Goal: Task Accomplishment & Management: Complete application form

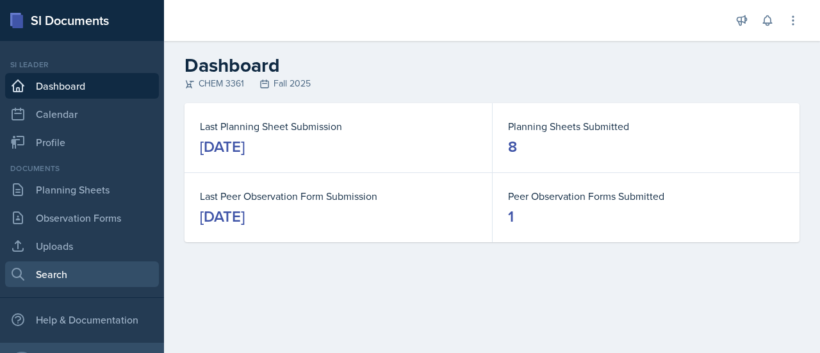
click at [66, 271] on link "Search" at bounding box center [82, 274] width 154 height 26
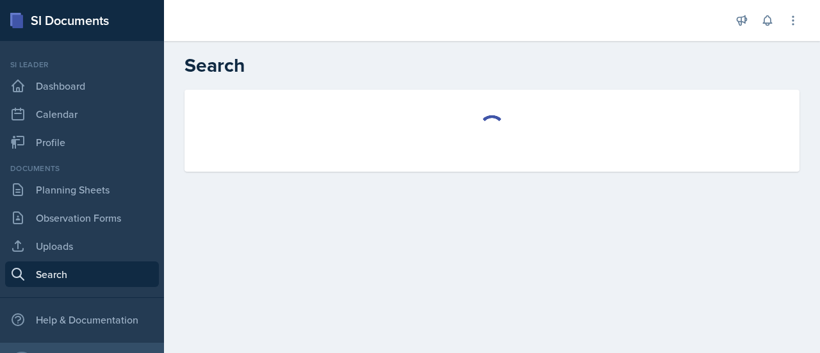
select select "all"
select select "1"
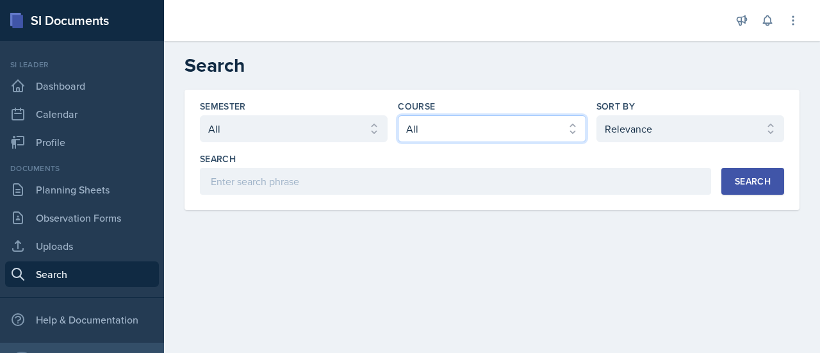
click at [460, 126] on select "Select course All ACCT 2101 ACCT 2102 ACCT 4050 ANTH 1102 ANTH 3301 ARCH 1000 A…" at bounding box center [492, 128] width 188 height 27
select select "69383b3e-032f-49ff-8e62-78052940e95c"
click at [398, 115] on select "Select course All ACCT 2101 ACCT 2102 ACCT 4050 ANTH 1102 ANTH 3301 ARCH 1000 A…" at bounding box center [492, 128] width 188 height 27
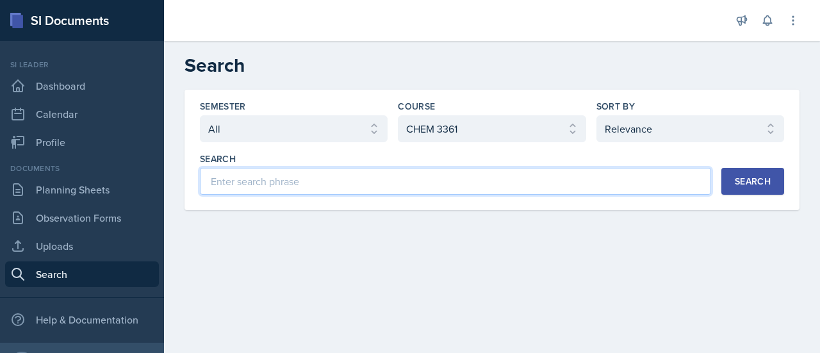
click at [419, 175] on input at bounding box center [455, 181] width 511 height 27
type input "major review"
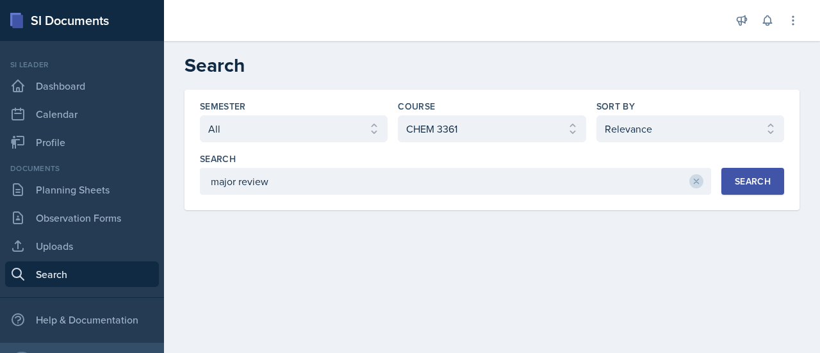
click at [739, 176] on div "Search" at bounding box center [752, 181] width 36 height 10
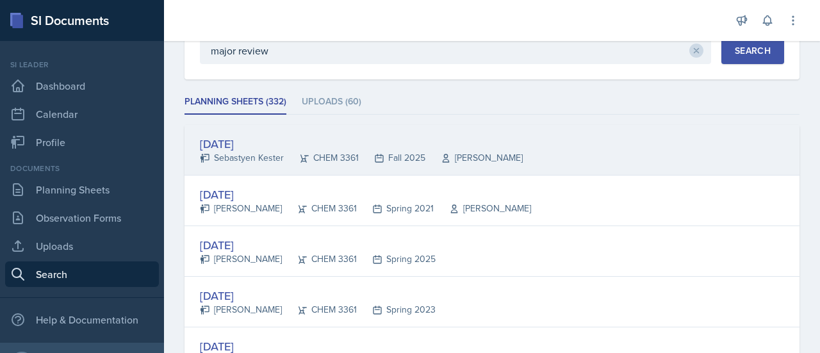
scroll to position [133, 0]
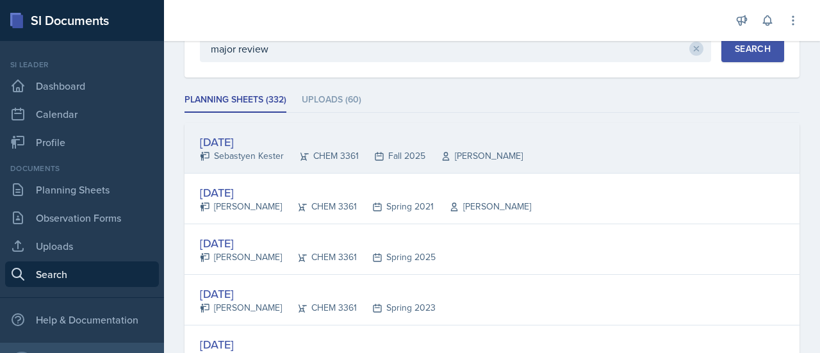
click at [251, 135] on div "[DATE]" at bounding box center [361, 141] width 323 height 17
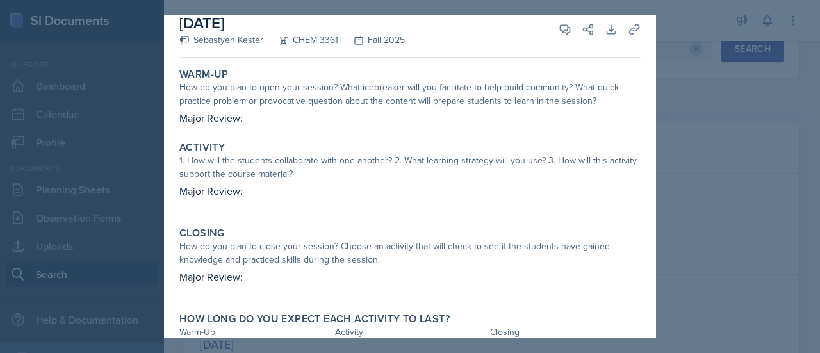
scroll to position [53, 0]
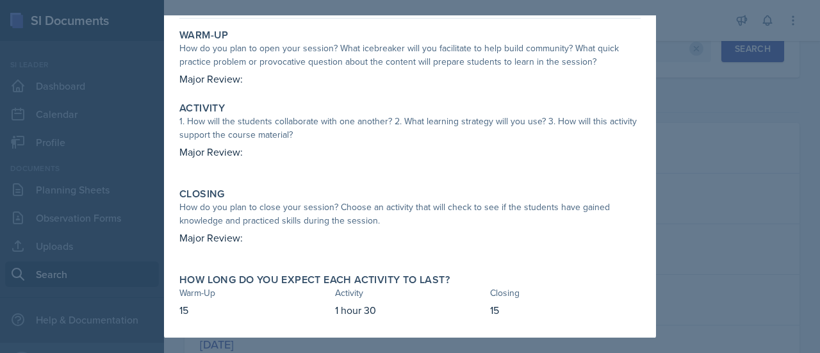
click at [702, 152] on div at bounding box center [410, 176] width 820 height 353
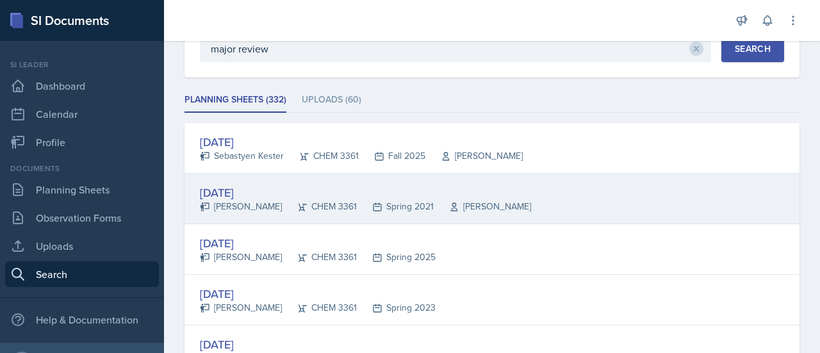
click at [247, 204] on div "[PERSON_NAME]" at bounding box center [241, 206] width 82 height 13
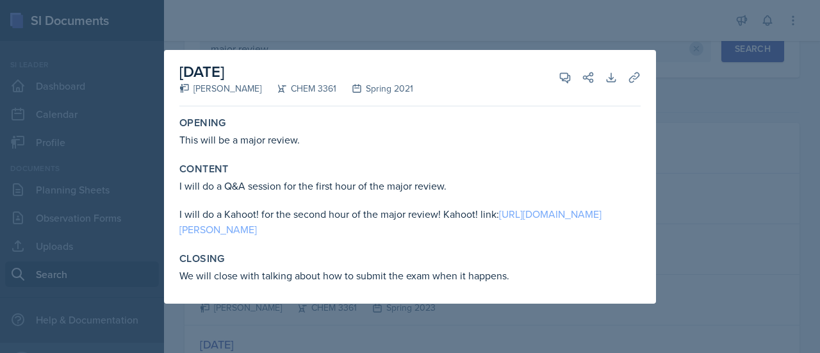
click at [231, 226] on link "[URL][DOMAIN_NAME][PERSON_NAME]" at bounding box center [390, 221] width 422 height 29
click at [683, 133] on div at bounding box center [410, 176] width 820 height 353
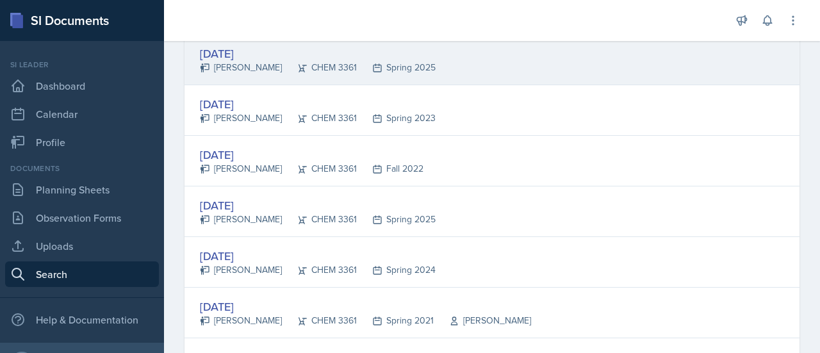
scroll to position [323, 0]
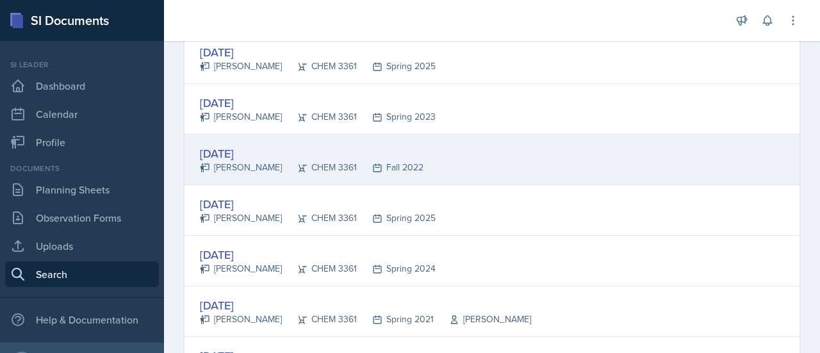
click at [263, 153] on div "[DATE]" at bounding box center [311, 153] width 223 height 17
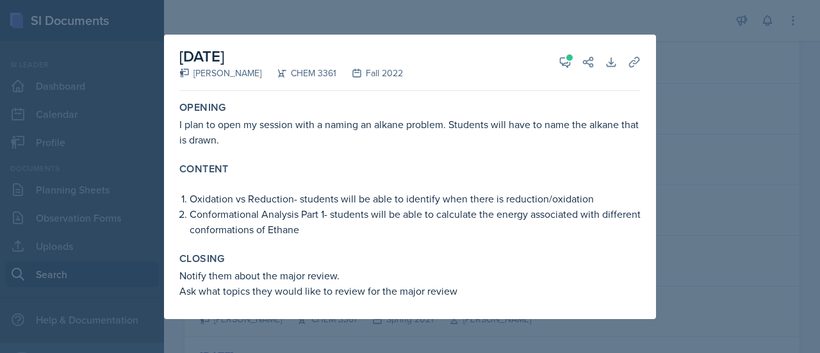
click at [686, 202] on div at bounding box center [410, 176] width 820 height 353
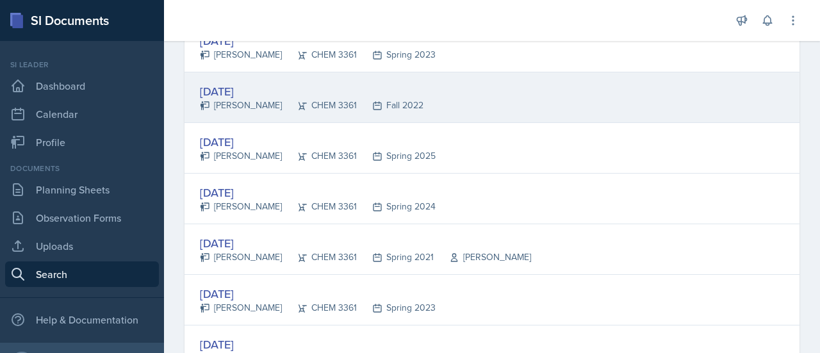
scroll to position [0, 0]
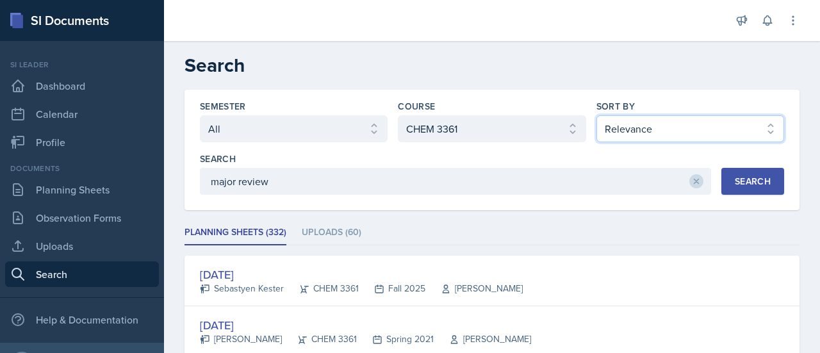
click at [627, 131] on select "Select sort by Relevance Document Date (Asc) Document Date (Desc)" at bounding box center [690, 128] width 188 height 27
click at [684, 118] on select "Select sort by Relevance Document Date (Asc) Document Date (Desc)" at bounding box center [690, 128] width 188 height 27
select select "3"
click at [596, 115] on select "Select sort by Relevance Document Date (Asc) Document Date (Desc)" at bounding box center [690, 128] width 188 height 27
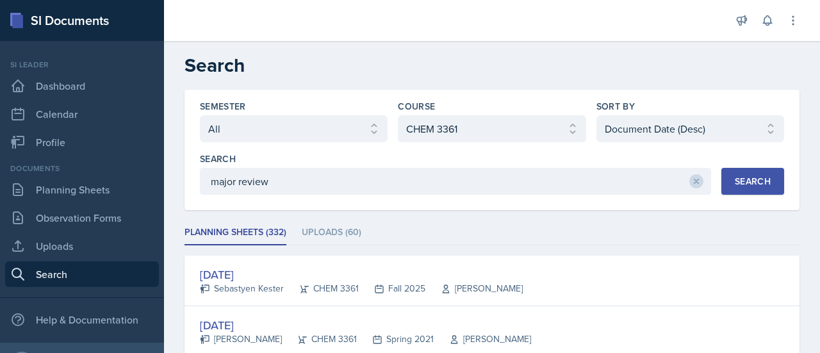
click at [744, 186] on div "Search" at bounding box center [752, 181] width 36 height 10
click at [682, 118] on select "Select sort by Relevance Document Date (Asc) Document Date (Desc)" at bounding box center [690, 128] width 188 height 27
click at [596, 115] on select "Select sort by Relevance Document Date (Asc) Document Date (Desc)" at bounding box center [690, 128] width 188 height 27
click at [738, 190] on button "Search" at bounding box center [752, 181] width 63 height 27
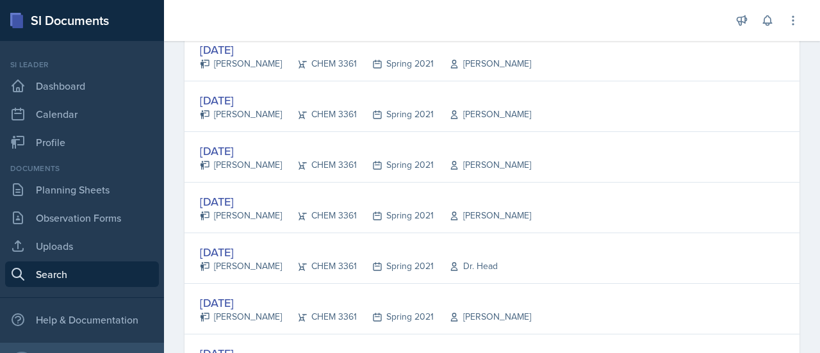
scroll to position [682, 0]
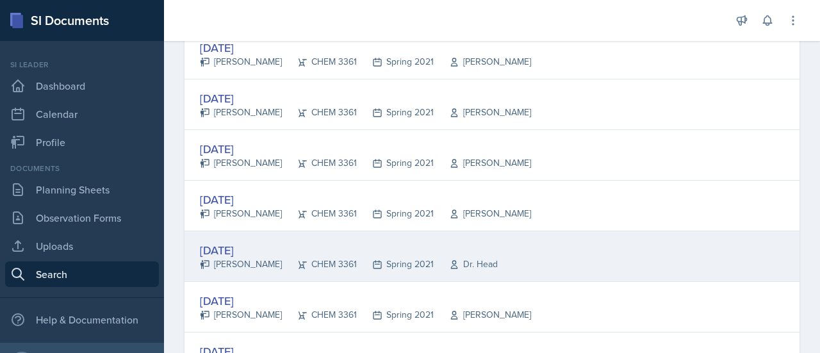
click at [232, 241] on div "[DATE]" at bounding box center [349, 249] width 298 height 17
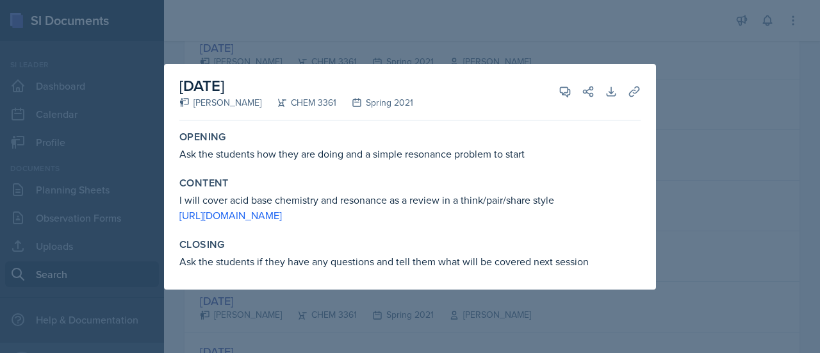
click at [676, 163] on div at bounding box center [410, 176] width 820 height 353
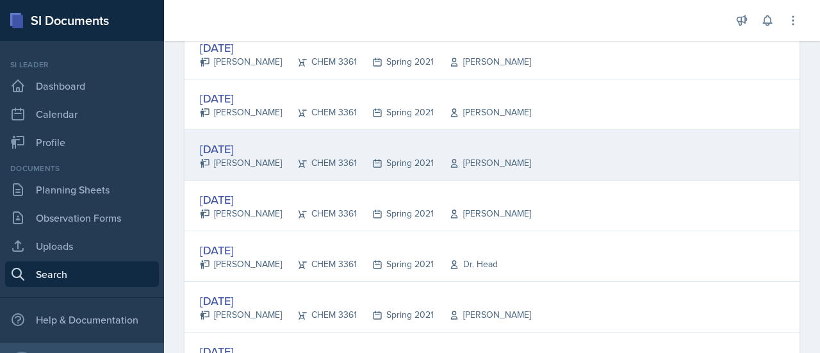
click at [238, 142] on div "[DATE]" at bounding box center [365, 148] width 331 height 17
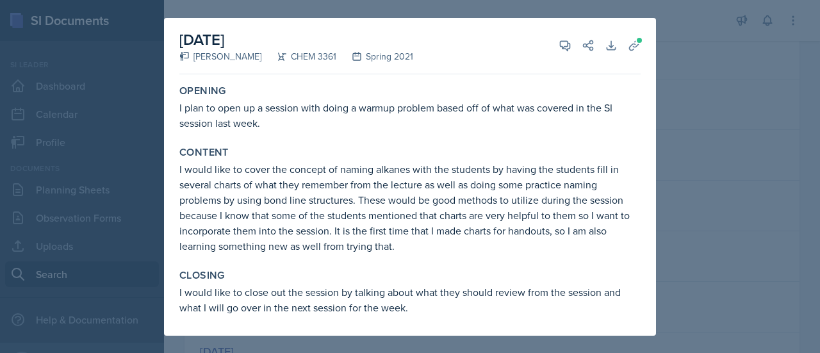
click at [661, 145] on div at bounding box center [410, 176] width 820 height 353
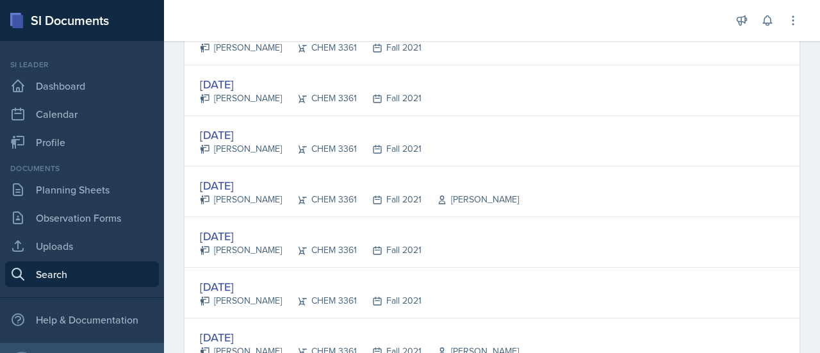
scroll to position [2500, 0]
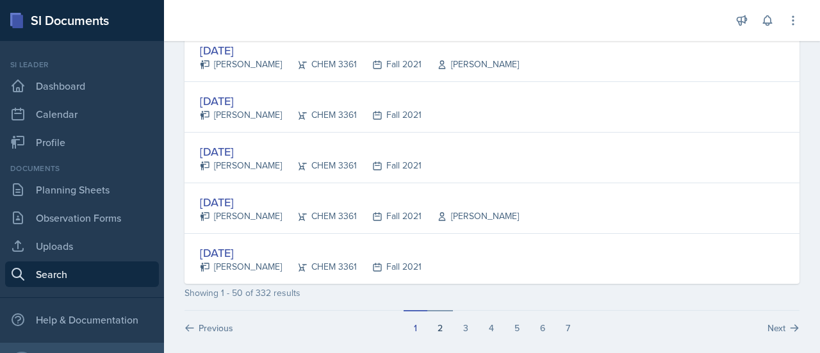
click at [430, 317] on button "2" at bounding box center [440, 322] width 26 height 24
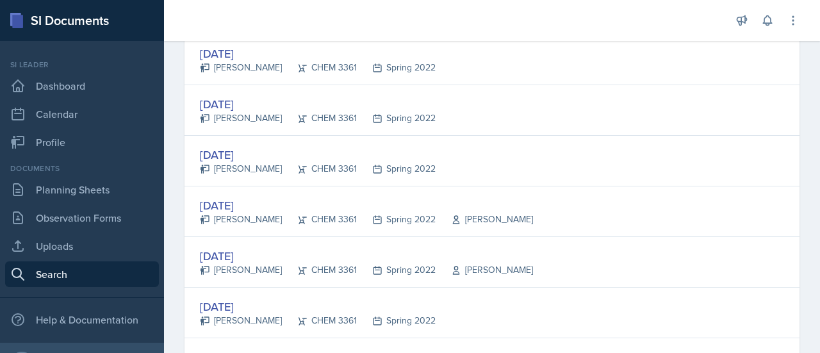
scroll to position [1032, 0]
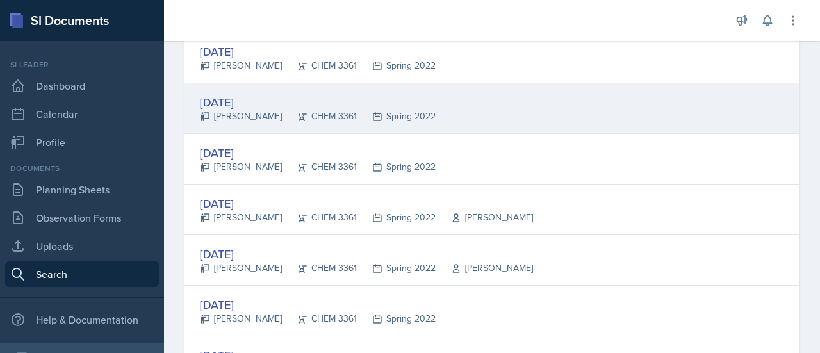
click at [261, 93] on div "[DATE]" at bounding box center [318, 101] width 236 height 17
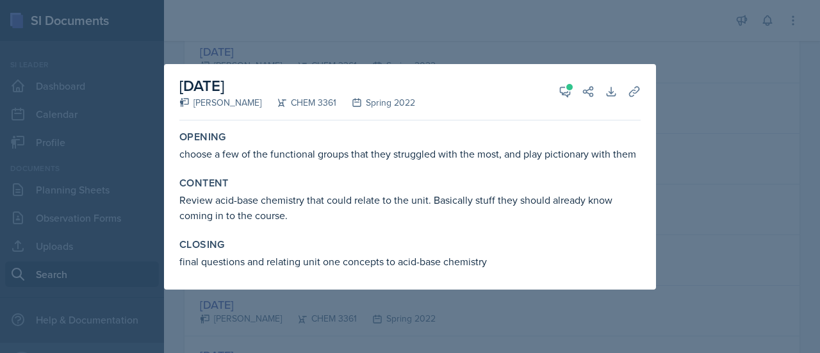
click at [699, 182] on div at bounding box center [410, 176] width 820 height 353
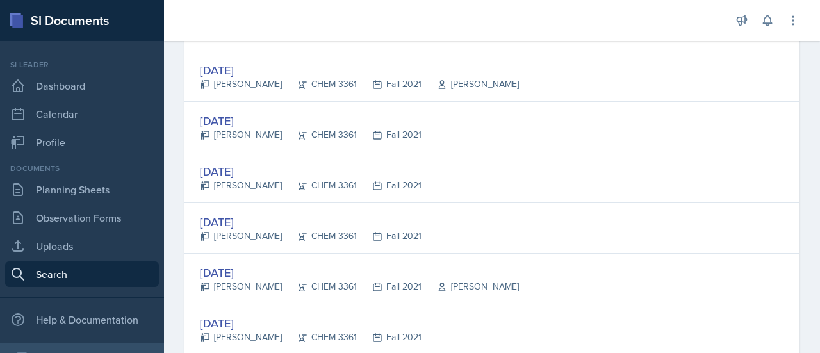
scroll to position [0, 0]
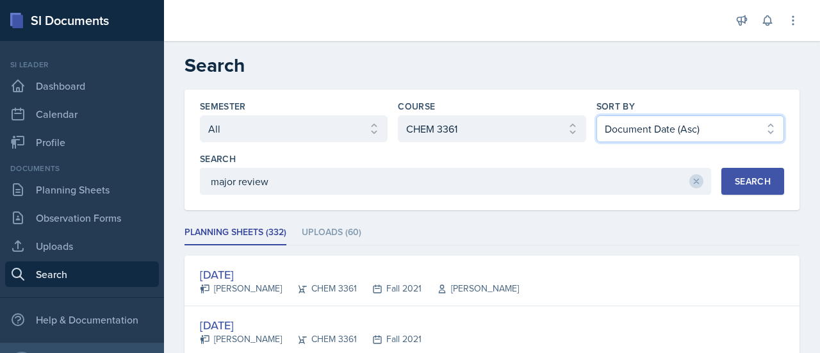
click at [642, 132] on select "Select sort by Relevance Document Date (Asc) Document Date (Desc)" at bounding box center [690, 128] width 188 height 27
select select "1"
click at [596, 115] on select "Select sort by Relevance Document Date (Asc) Document Date (Desc)" at bounding box center [690, 128] width 188 height 27
click at [754, 190] on button "Search" at bounding box center [752, 181] width 63 height 27
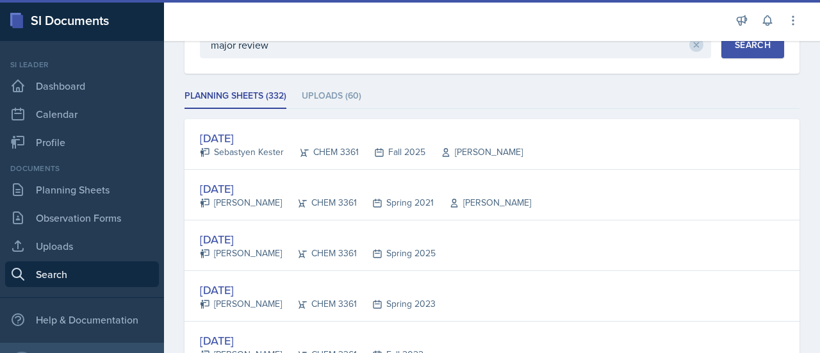
scroll to position [140, 0]
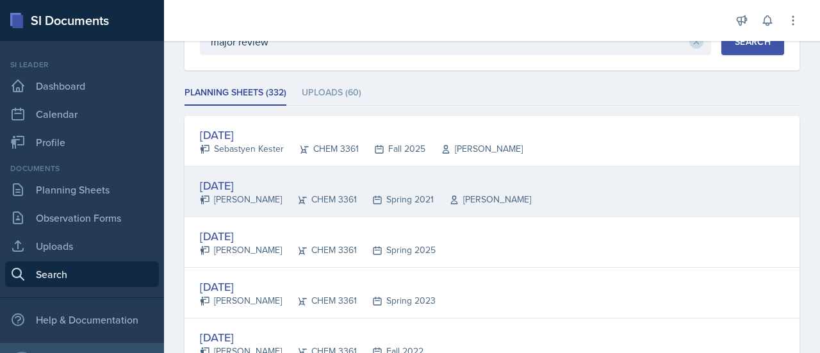
click at [252, 181] on div "[DATE]" at bounding box center [365, 185] width 331 height 17
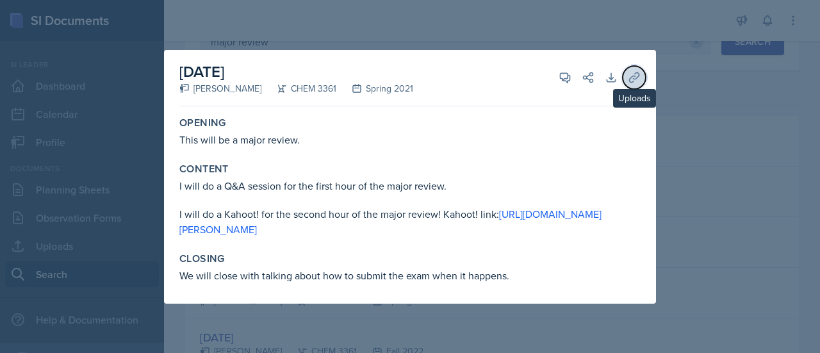
click at [639, 71] on icon at bounding box center [634, 77] width 13 height 13
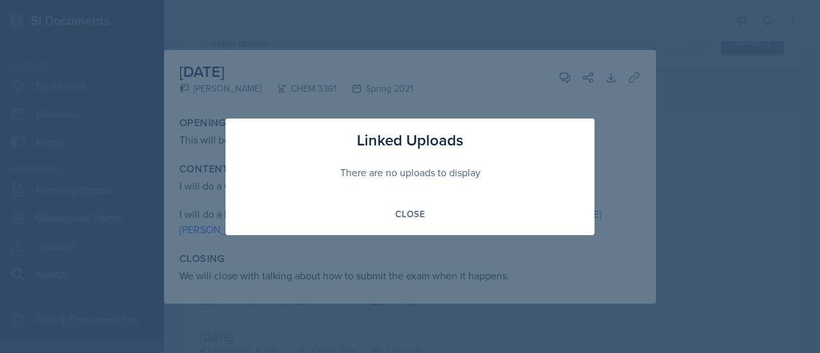
click at [560, 88] on div at bounding box center [410, 176] width 820 height 353
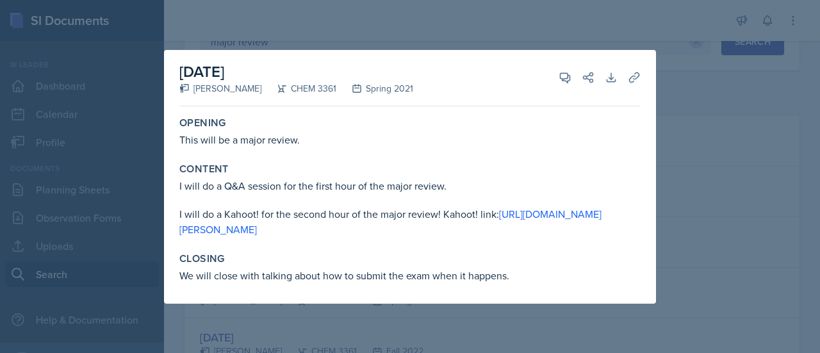
click at [307, 19] on div at bounding box center [410, 176] width 820 height 353
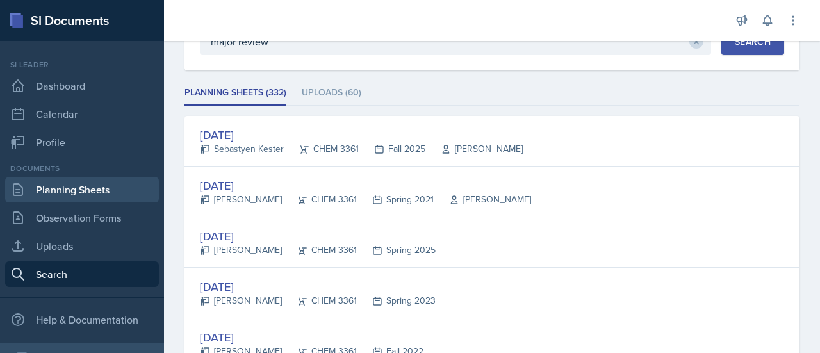
click at [104, 197] on link "Planning Sheets" at bounding box center [82, 190] width 154 height 26
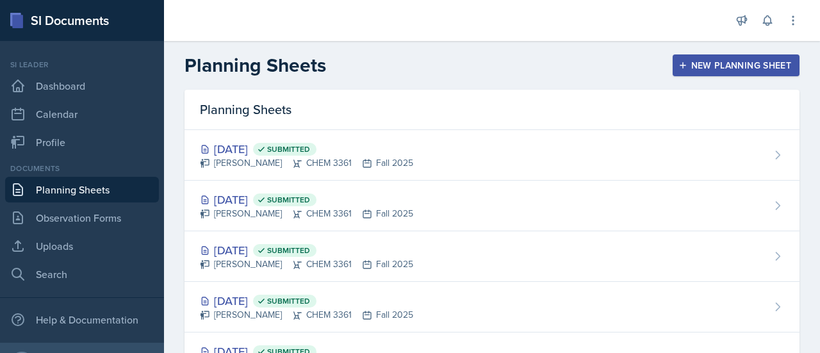
click at [686, 69] on div "New Planning Sheet" at bounding box center [736, 65] width 110 height 10
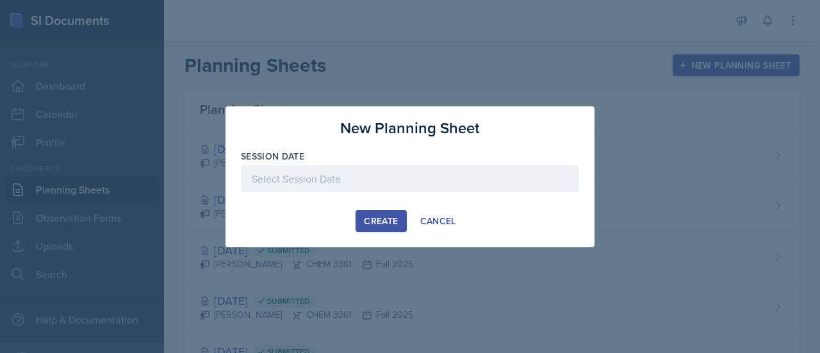
click at [384, 179] on div at bounding box center [410, 178] width 338 height 27
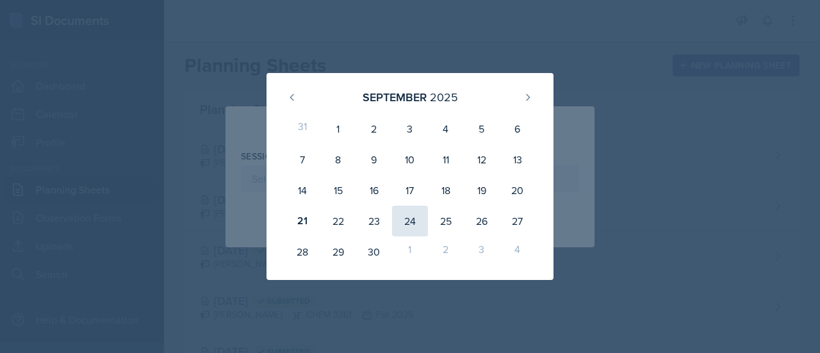
click at [424, 216] on div "24" at bounding box center [410, 221] width 36 height 31
type input "[DATE]"
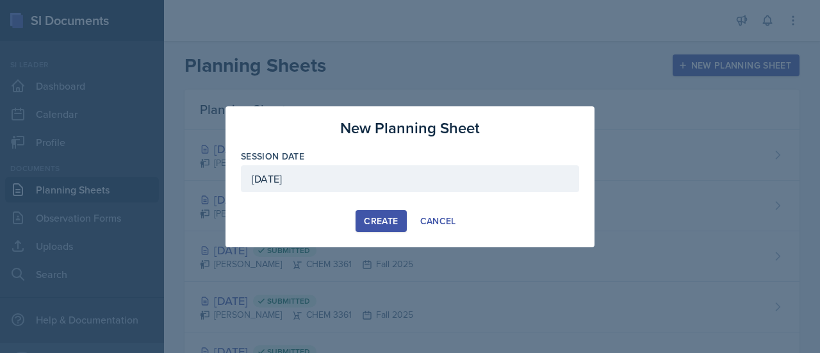
click at [385, 217] on div "Create" at bounding box center [381, 221] width 34 height 10
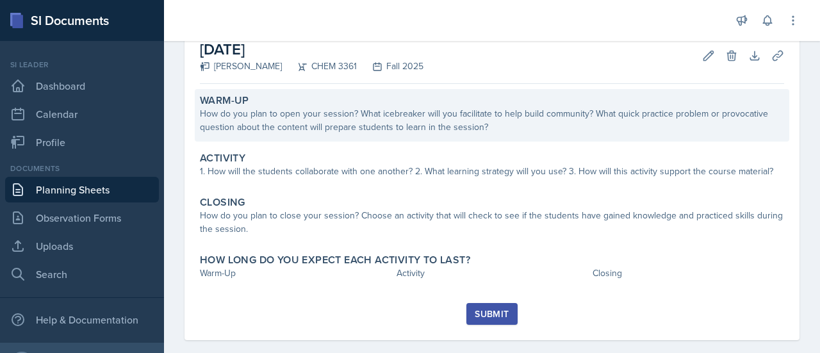
scroll to position [74, 0]
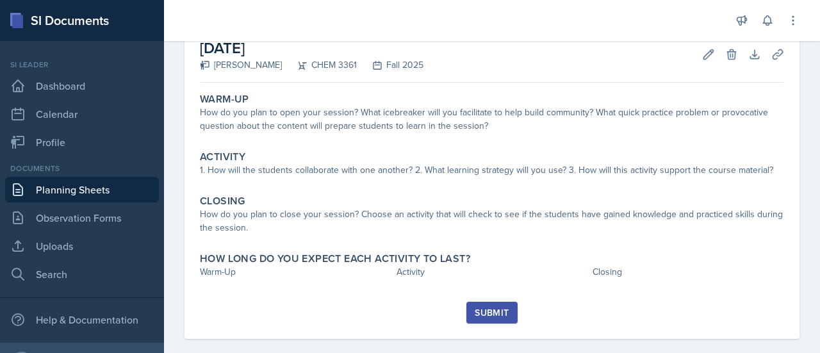
click at [488, 307] on div "Submit" at bounding box center [491, 312] width 34 height 10
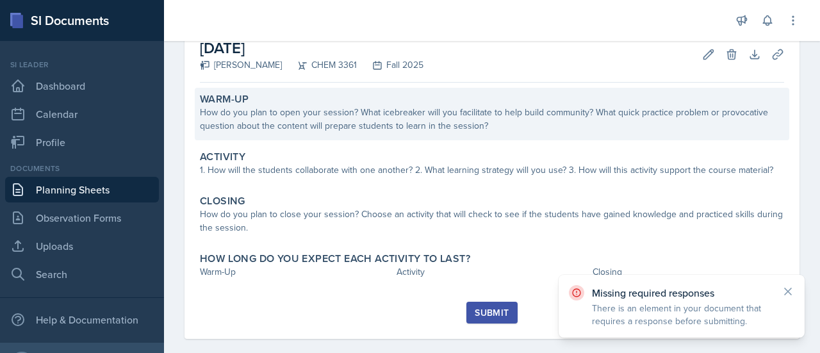
click at [433, 127] on div "How do you plan to open your session? What icebreaker will you facilitate to he…" at bounding box center [492, 119] width 584 height 27
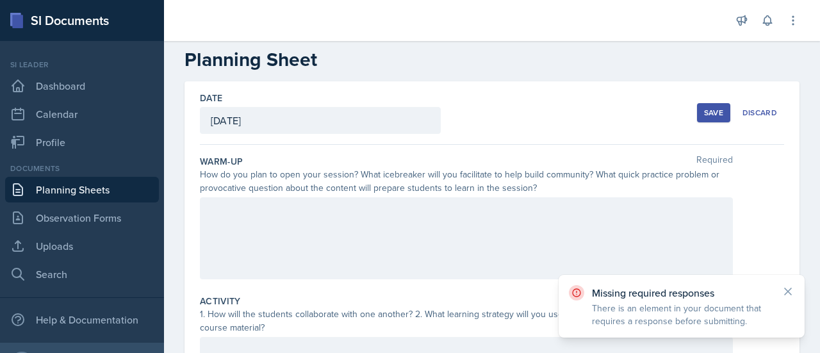
click at [335, 254] on div at bounding box center [466, 238] width 533 height 82
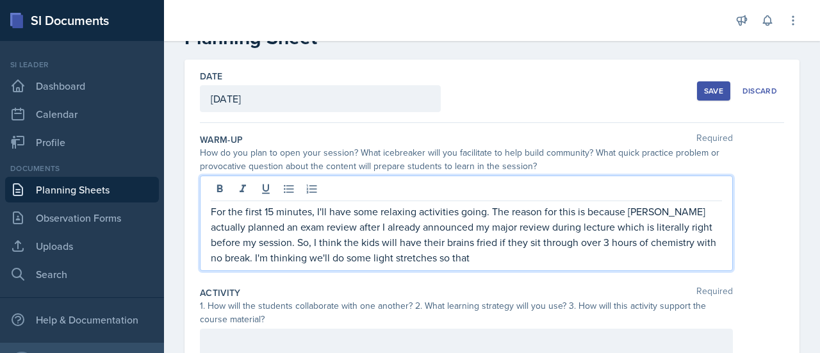
click at [216, 225] on p "For the first 15 minutes, I'll have some relaxing activities going. The reason …" at bounding box center [466, 234] width 511 height 61
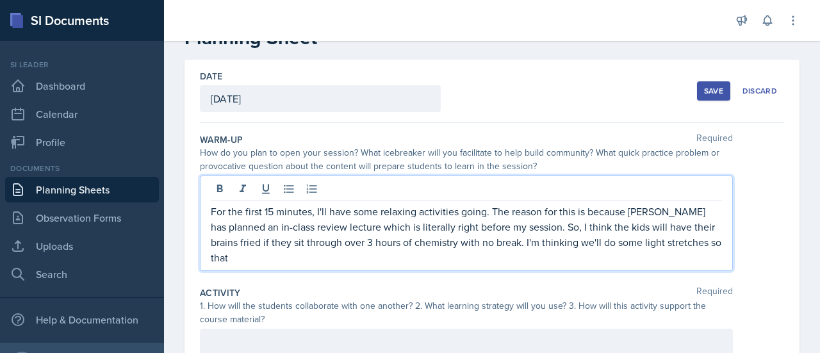
click at [524, 225] on p "For the first 15 minutes, I'll have some relaxing activities going. The reason …" at bounding box center [466, 234] width 511 height 61
click at [566, 245] on p "For the first 15 minutes, I'll have some relaxing activities going. The reason …" at bounding box center [466, 234] width 511 height 61
click at [548, 250] on p "For the first 15 minutes, I'll have some relaxing activities going. The reason …" at bounding box center [466, 234] width 511 height 61
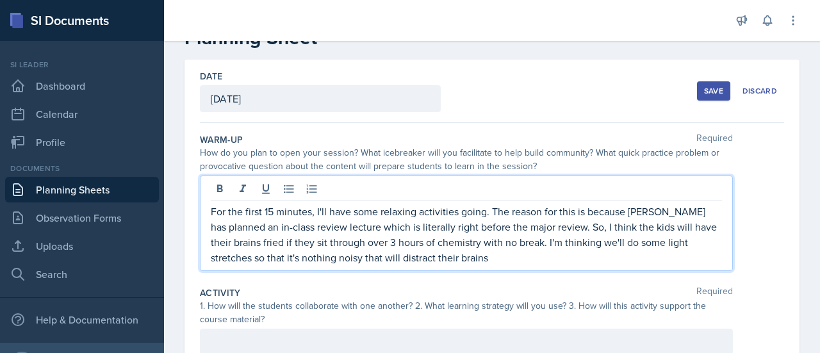
click at [304, 253] on p "For the first 15 minutes, I'll have some relaxing activities going. The reason …" at bounding box center [466, 234] width 511 height 61
click at [634, 259] on p "For the first 15 minutes, I'll have some relaxing activities going. The reason …" at bounding box center [466, 234] width 511 height 61
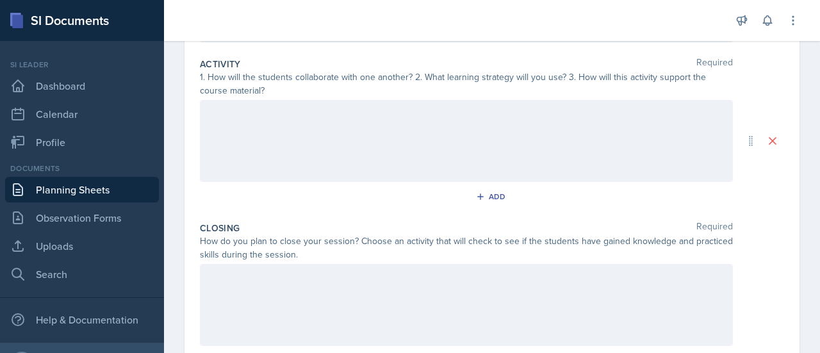
click at [517, 152] on div at bounding box center [466, 141] width 533 height 82
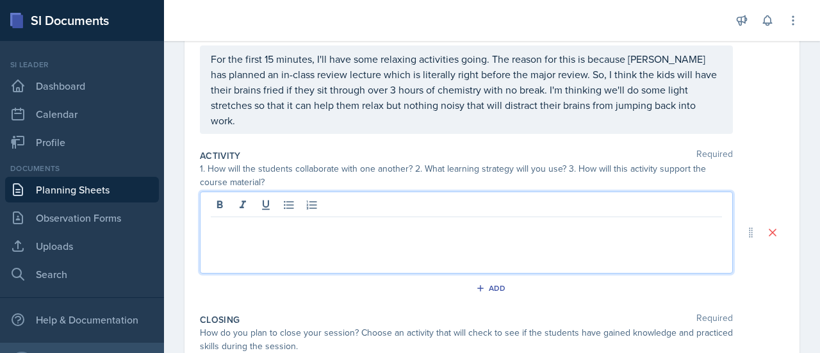
scroll to position [175, 0]
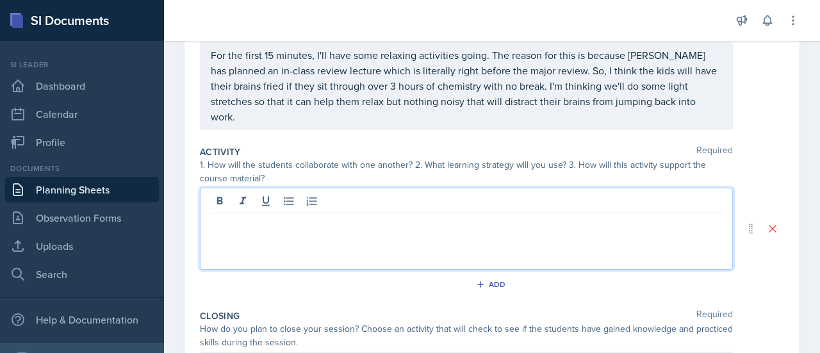
click at [418, 244] on div at bounding box center [466, 229] width 533 height 82
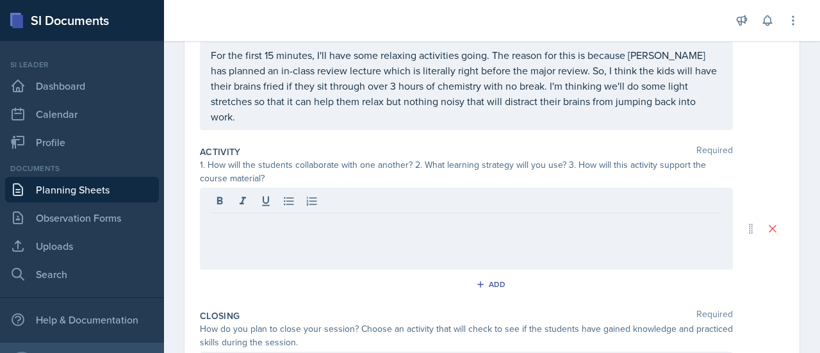
click at [418, 244] on div at bounding box center [466, 229] width 533 height 82
click at [351, 262] on div at bounding box center [466, 229] width 533 height 82
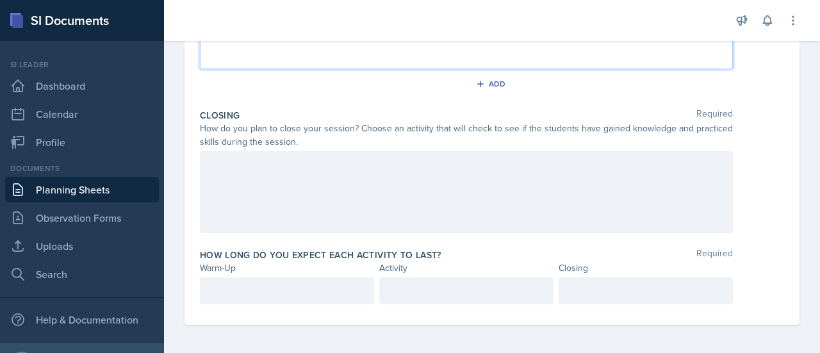
scroll to position [398, 0]
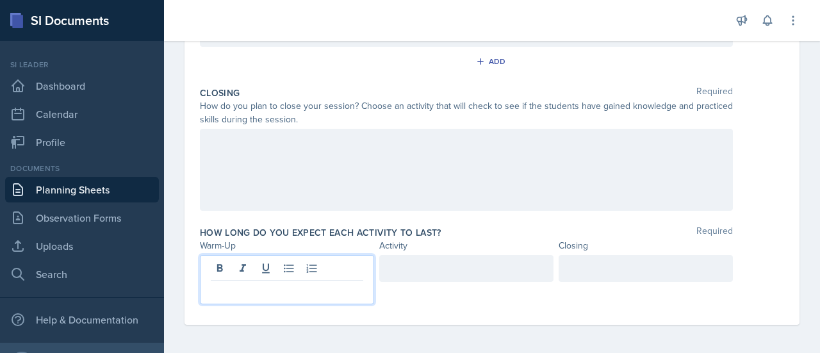
click at [293, 284] on p at bounding box center [287, 290] width 152 height 15
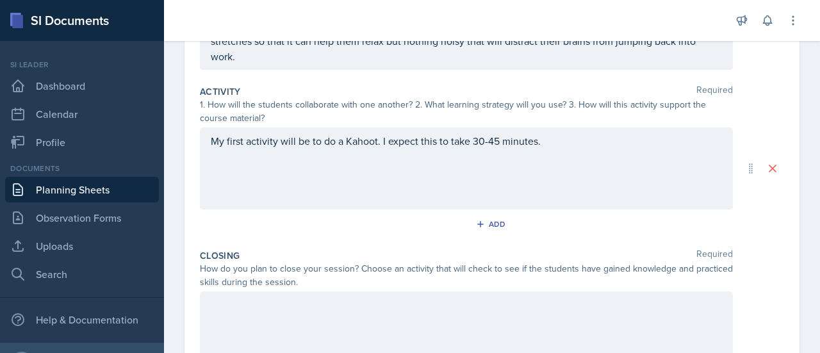
scroll to position [253, 0]
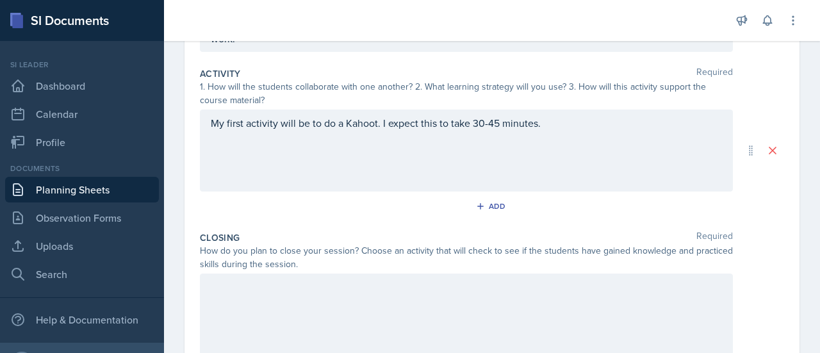
click at [368, 179] on div "My first activity will be to do a Kahoot. I expect this to take 30-45 minutes." at bounding box center [466, 150] width 533 height 82
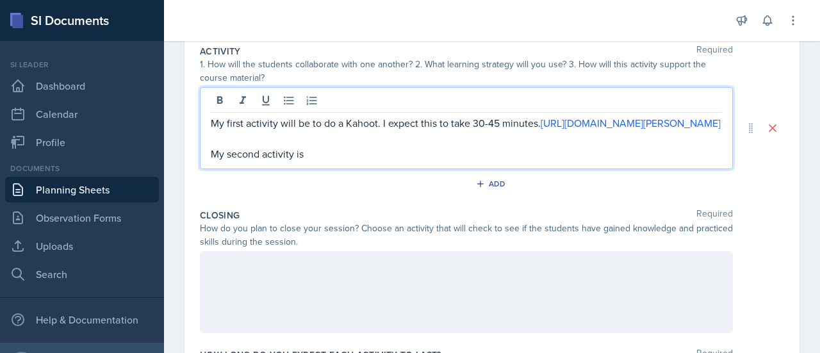
click at [444, 161] on p "My second activity is" at bounding box center [466, 153] width 511 height 15
click at [365, 161] on p "My second activity is to print out the practice exam" at bounding box center [466, 153] width 511 height 15
click at [424, 161] on p "My second activity is to print out a practice exam" at bounding box center [466, 153] width 511 height 15
click at [449, 161] on p "My second activity is to print out a practice exam" at bounding box center [466, 153] width 511 height 15
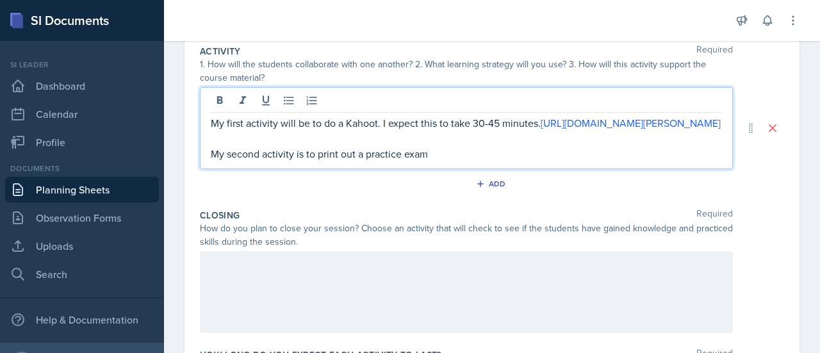
click at [360, 161] on p "My second activity is to print out a practice exam" at bounding box center [466, 153] width 511 height 15
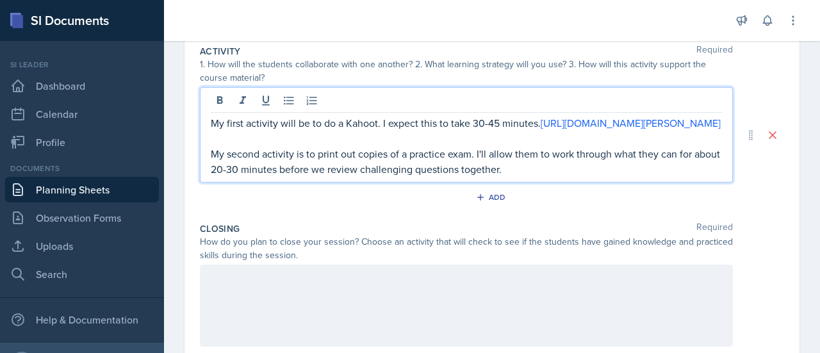
click at [304, 177] on p "My second activity is to print out copies of a practice exam. I'll allow them t…" at bounding box center [466, 161] width 511 height 31
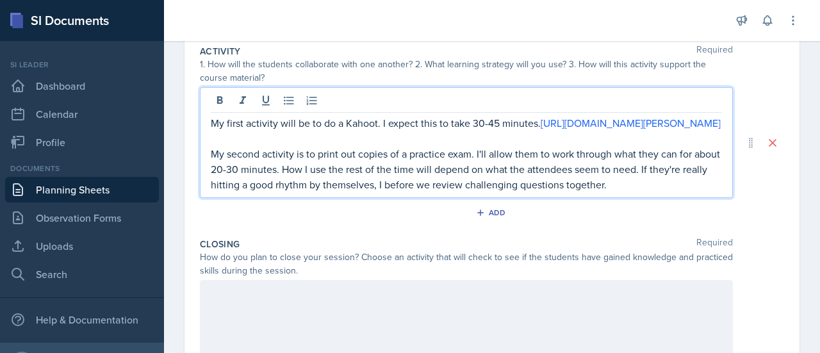
click at [298, 186] on p "My second activity is to print out copies of a practice exam. I'll allow them t…" at bounding box center [466, 169] width 511 height 46
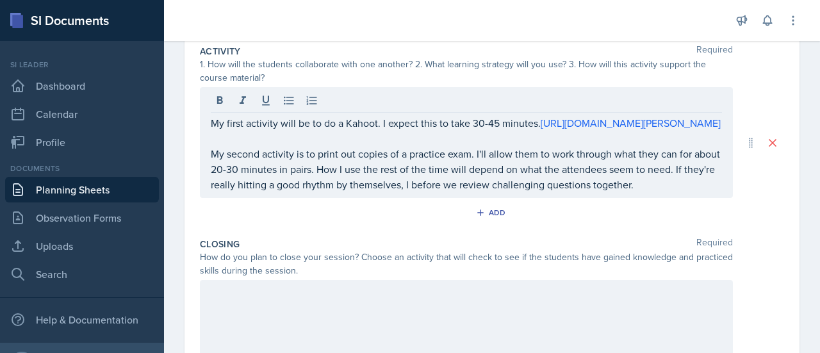
click at [428, 198] on div "My first activity will be to do a Kahoot. I expect this to take 30-45 minutes. …" at bounding box center [466, 142] width 533 height 111
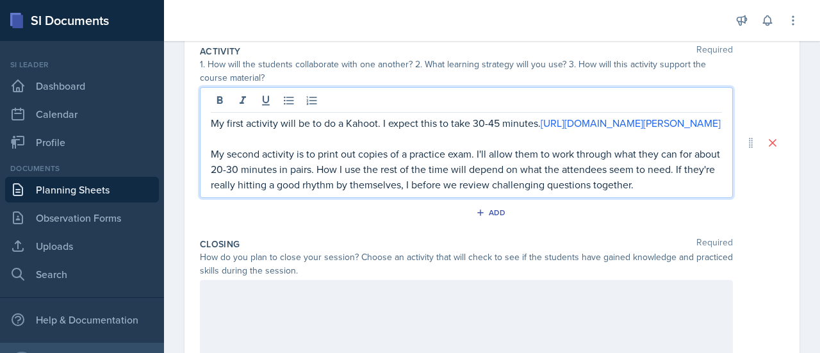
click at [442, 192] on p "My second activity is to print out copies of a practice exam. I'll allow them t…" at bounding box center [466, 169] width 511 height 46
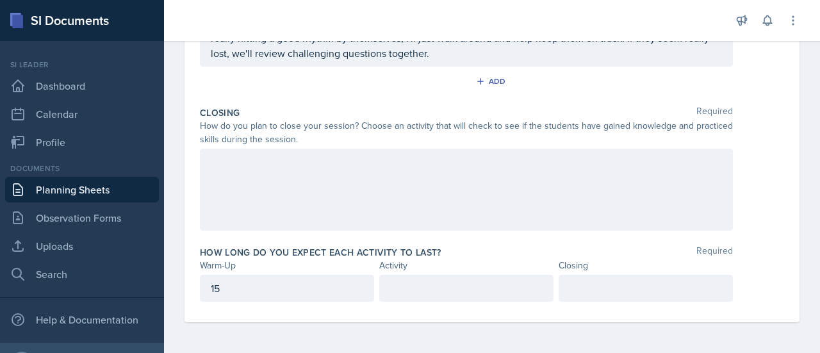
click at [450, 149] on div at bounding box center [466, 190] width 533 height 82
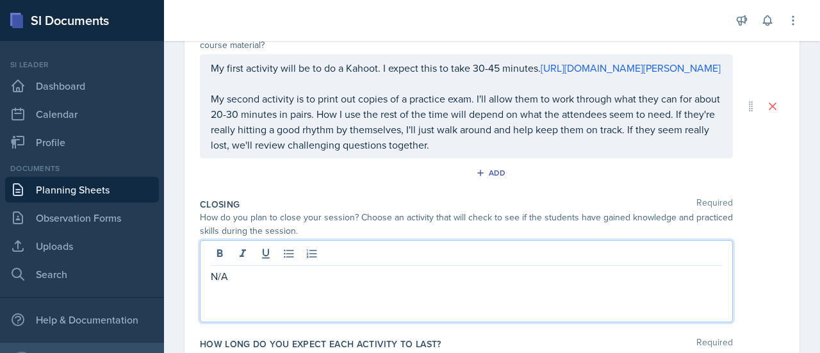
scroll to position [156, 0]
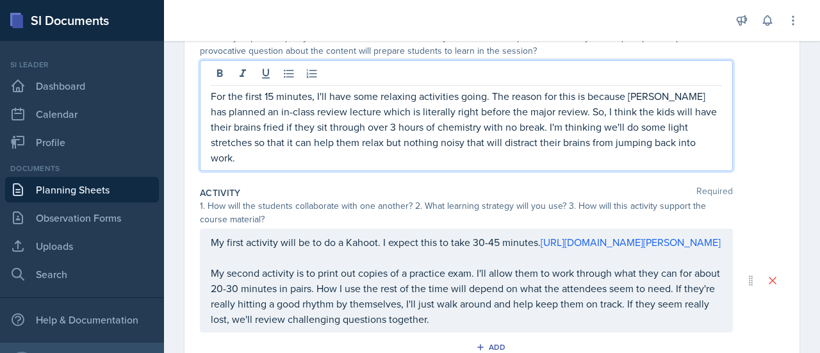
click at [447, 141] on p "For the first 15 minutes, I'll have some relaxing activities going. The reason …" at bounding box center [466, 126] width 511 height 77
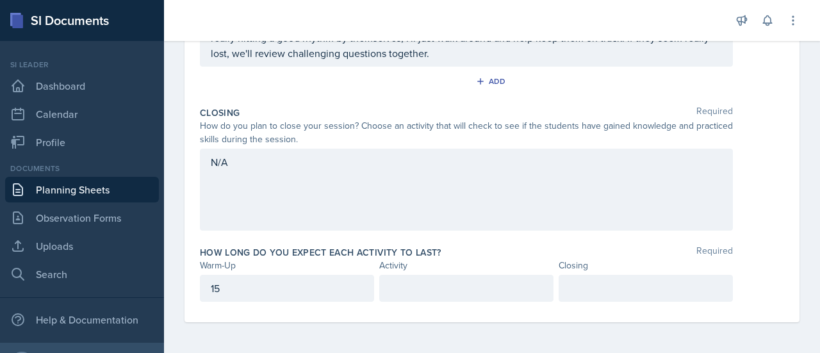
scroll to position [450, 0]
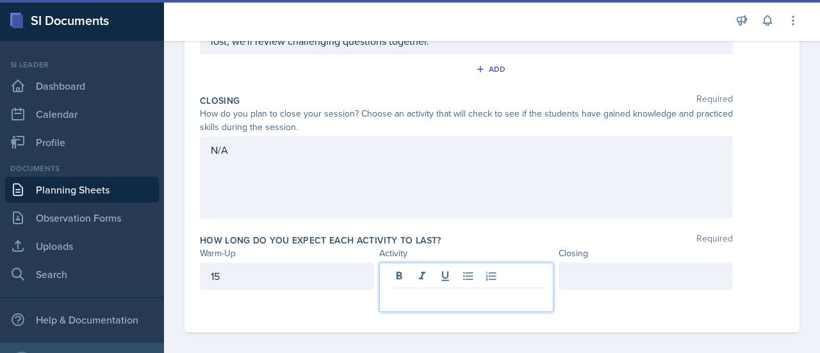
click at [460, 280] on div at bounding box center [466, 287] width 174 height 49
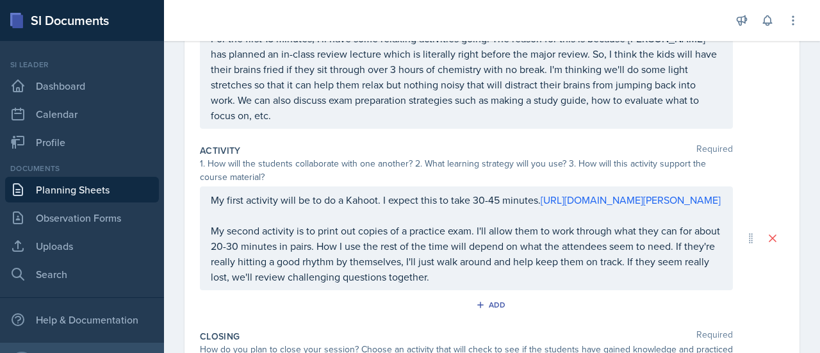
click at [328, 278] on p "My second activity is to print out copies of a practice exam. I'll allow them t…" at bounding box center [466, 253] width 511 height 61
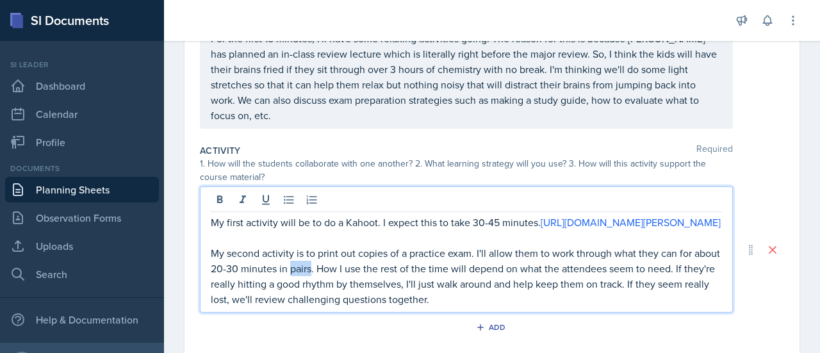
click at [328, 278] on p "My second activity is to print out copies of a practice exam. I'll allow them t…" at bounding box center [466, 275] width 511 height 61
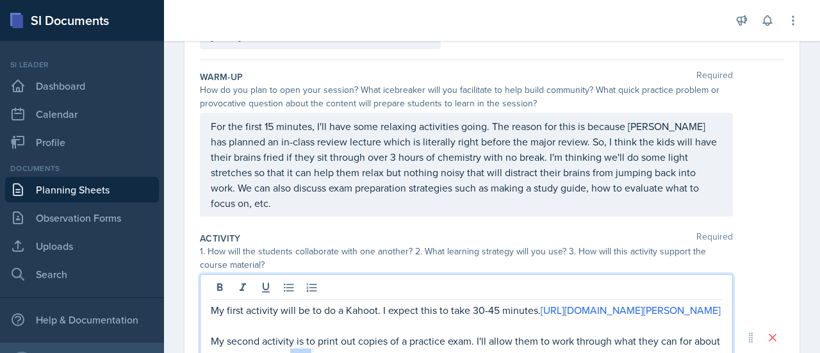
scroll to position [0, 0]
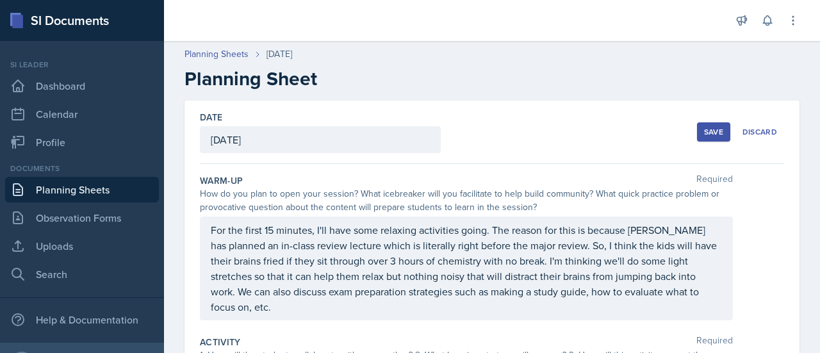
click at [704, 130] on div "Save" at bounding box center [713, 132] width 19 height 10
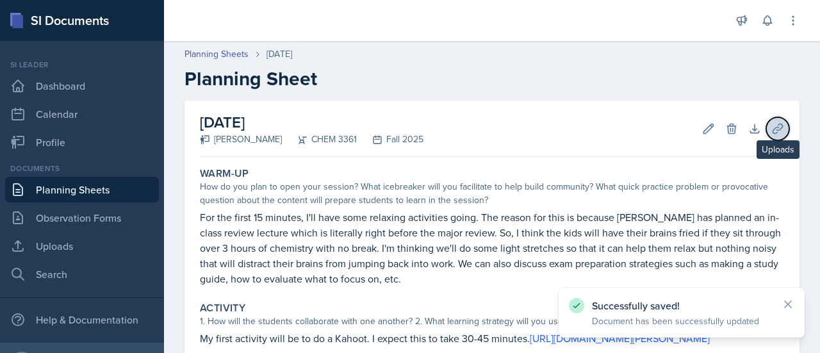
click at [766, 136] on button "Uploads" at bounding box center [777, 128] width 23 height 23
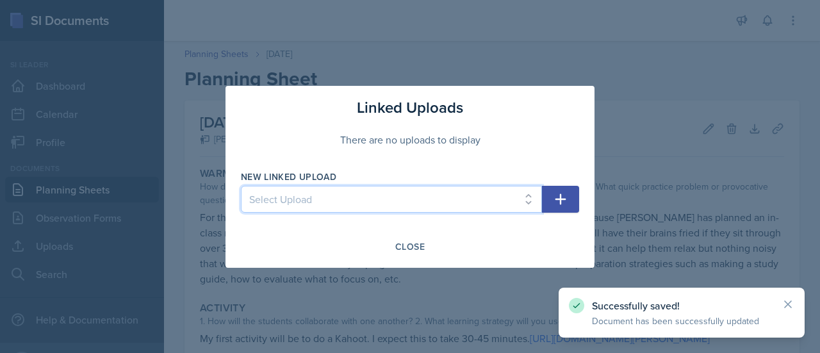
click at [472, 189] on select "Select Upload [DATE] Supporting Materials [DATE] Agenda and Written Q's" at bounding box center [391, 199] width 301 height 27
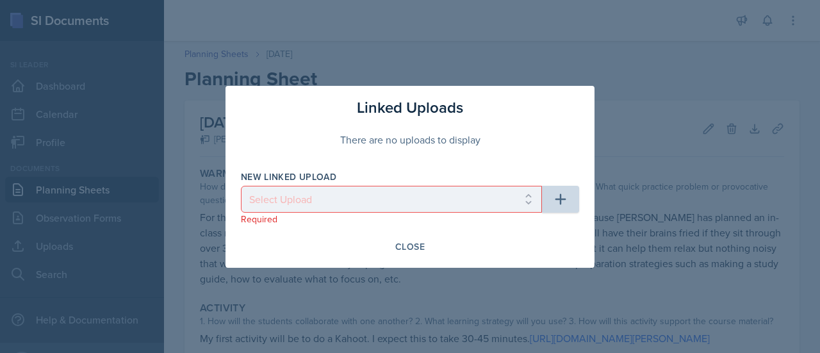
click at [470, 182] on div "New Linked Upload" at bounding box center [391, 176] width 301 height 13
click at [406, 243] on div "Close" at bounding box center [409, 246] width 29 height 10
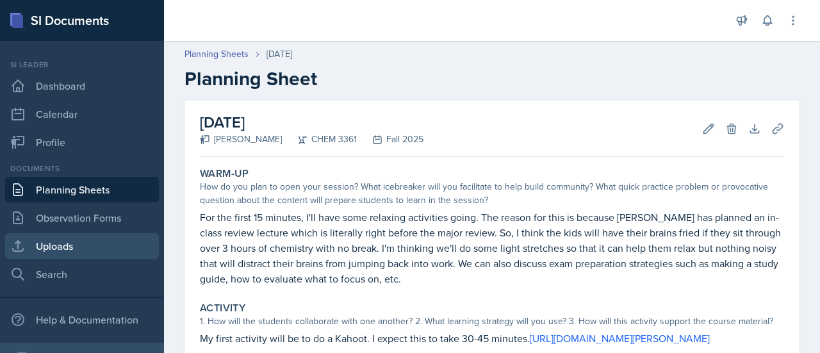
click at [109, 242] on link "Uploads" at bounding box center [82, 246] width 154 height 26
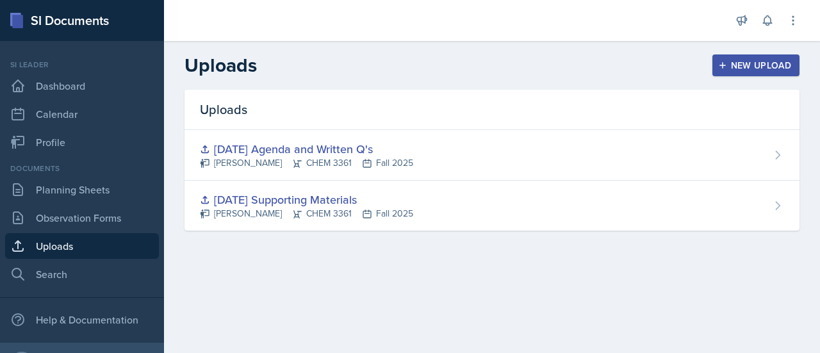
click at [768, 57] on button "New Upload" at bounding box center [756, 65] width 88 height 22
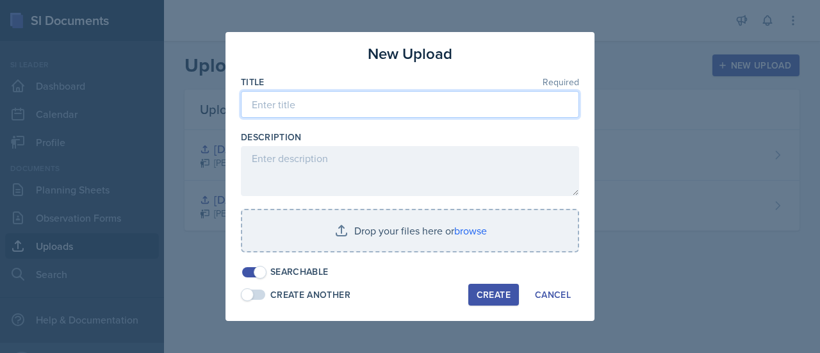
click at [512, 96] on input at bounding box center [410, 104] width 338 height 27
type input "E"
type input "Practice Exam 1"
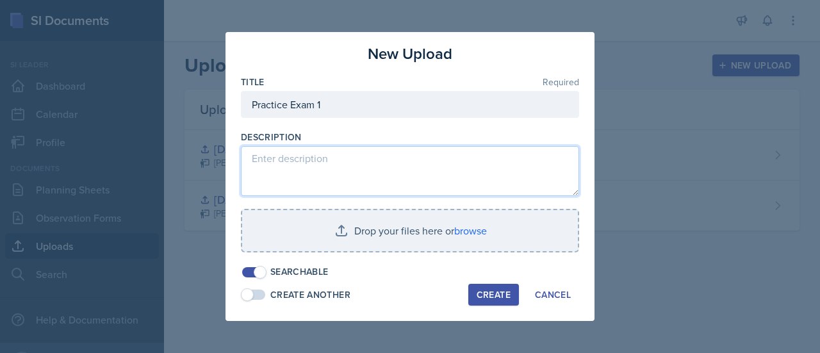
click at [397, 154] on textarea at bounding box center [410, 171] width 338 height 50
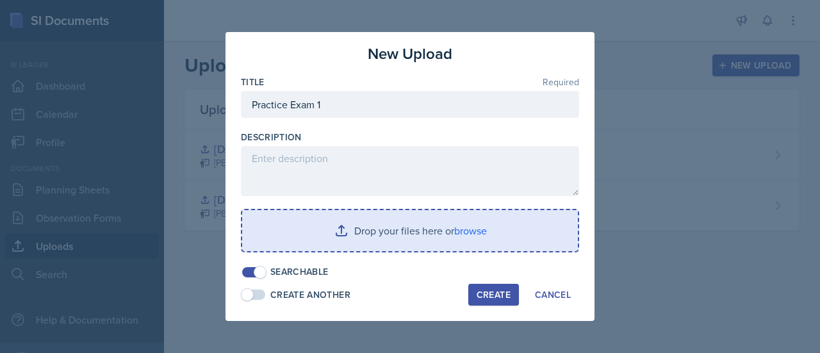
click at [413, 227] on input "file" at bounding box center [410, 230] width 336 height 41
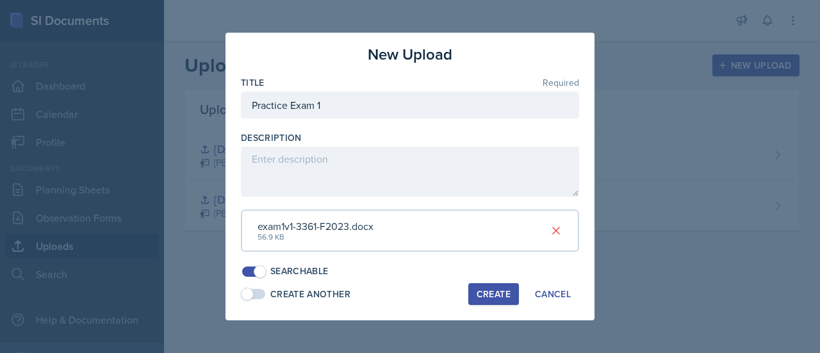
click at [506, 292] on div "Create" at bounding box center [493, 294] width 34 height 10
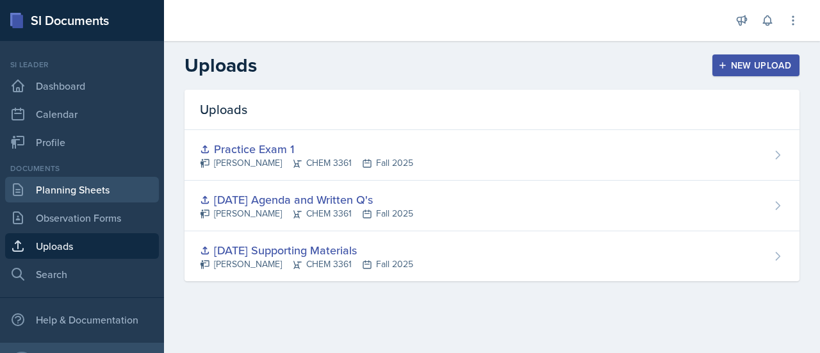
click at [97, 198] on link "Planning Sheets" at bounding box center [82, 190] width 154 height 26
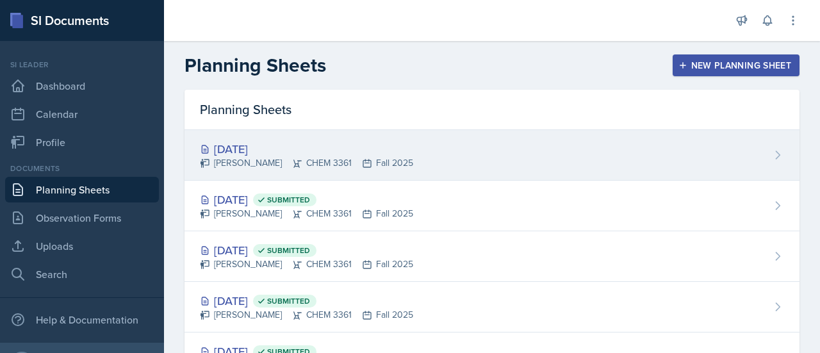
click at [368, 162] on icon at bounding box center [367, 163] width 8 height 8
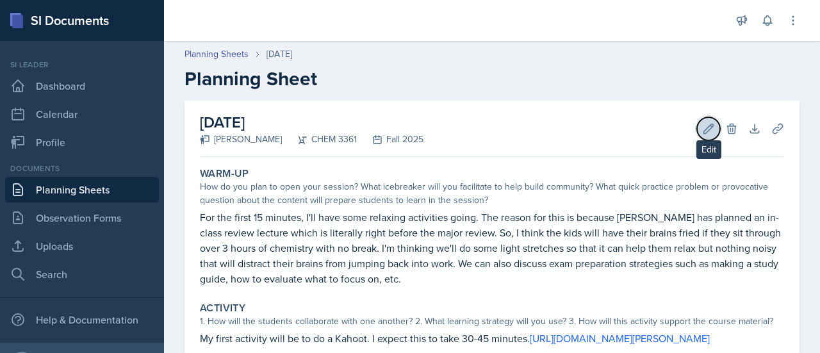
click at [704, 133] on icon at bounding box center [709, 129] width 10 height 10
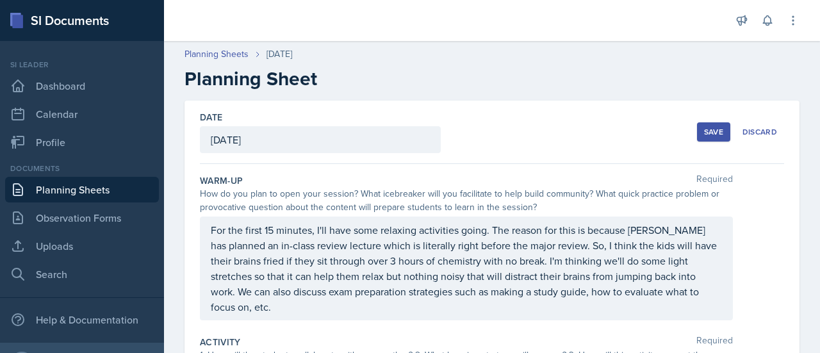
click at [706, 124] on button "Save" at bounding box center [713, 131] width 33 height 19
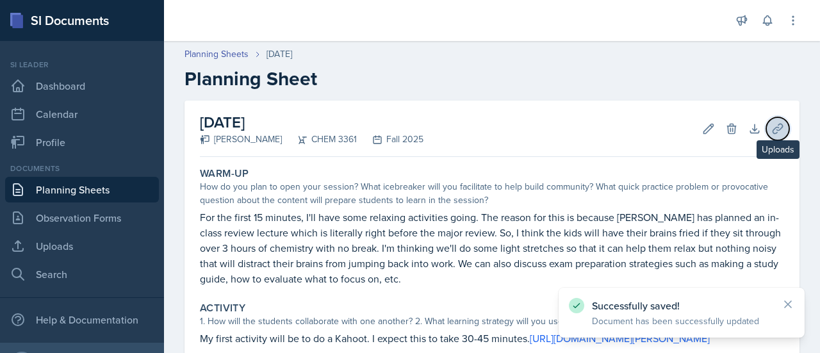
click at [771, 134] on icon at bounding box center [777, 128] width 13 height 13
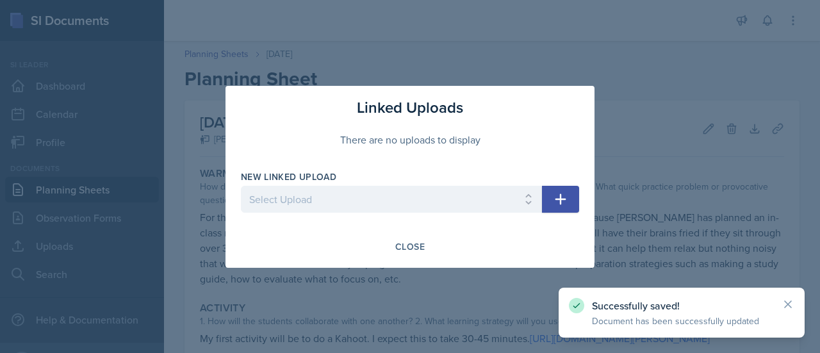
drag, startPoint x: 458, startPoint y: 184, endPoint x: 458, endPoint y: 197, distance: 12.2
click at [458, 197] on div "New Linked Upload Select Upload [DATE] Supporting Materials [DATE] Agenda and W…" at bounding box center [391, 197] width 301 height 55
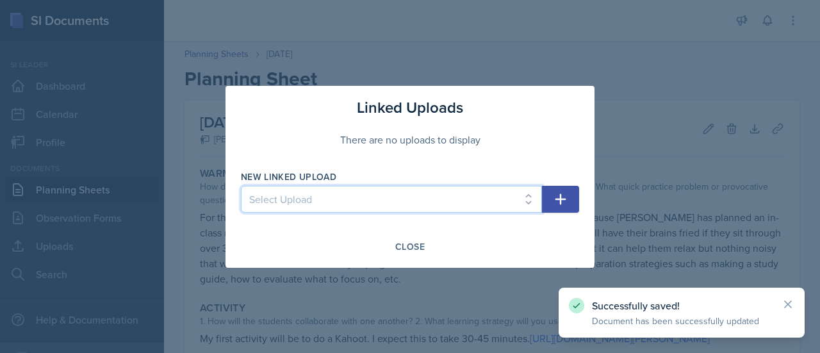
click at [458, 197] on select "Select Upload [DATE] Supporting Materials [DATE] Agenda and Written Q's Practic…" at bounding box center [391, 199] width 301 height 27
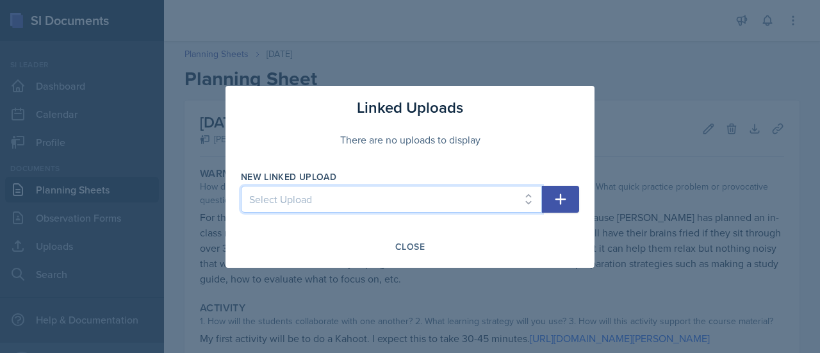
select select "b2bfd99d-d63a-4a6e-8b6e-d7aa431305b3"
click at [241, 186] on select "Select Upload [DATE] Supporting Materials [DATE] Agenda and Written Q's Practic…" at bounding box center [391, 199] width 301 height 27
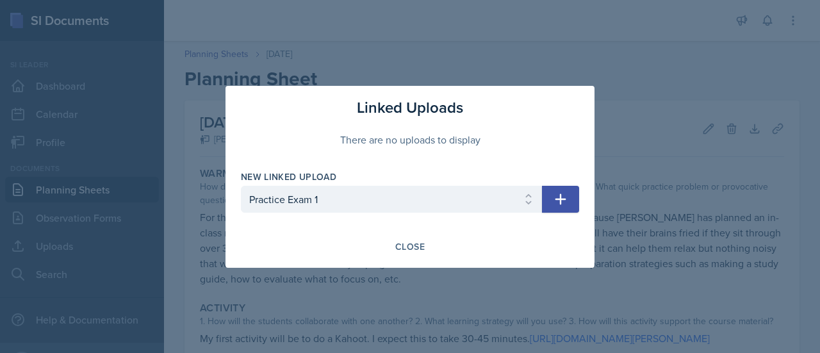
click at [563, 204] on icon "button" at bounding box center [560, 198] width 15 height 15
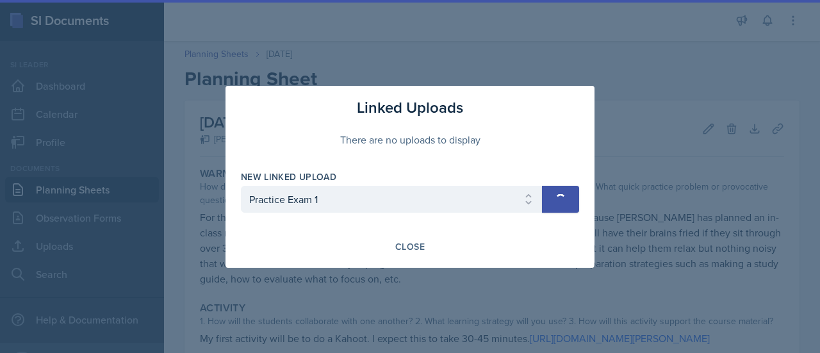
select select
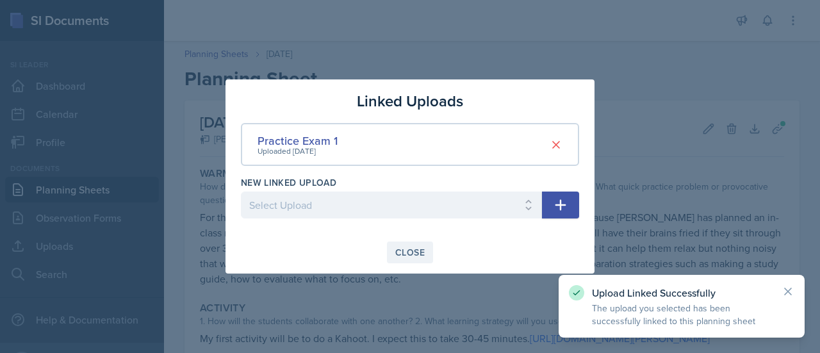
click at [421, 244] on button "Close" at bounding box center [410, 252] width 46 height 22
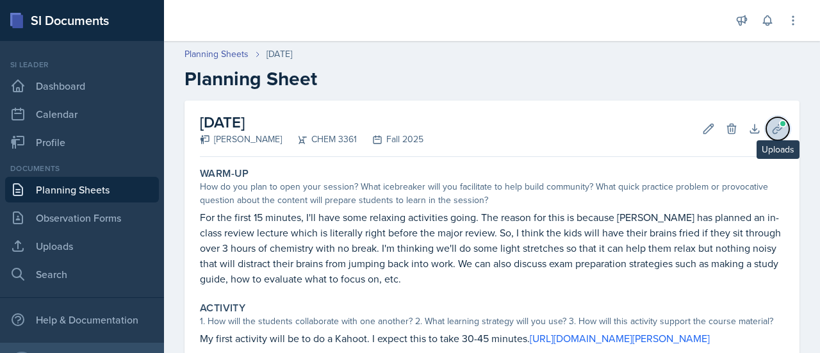
click at [766, 120] on button "Uploads" at bounding box center [777, 128] width 23 height 23
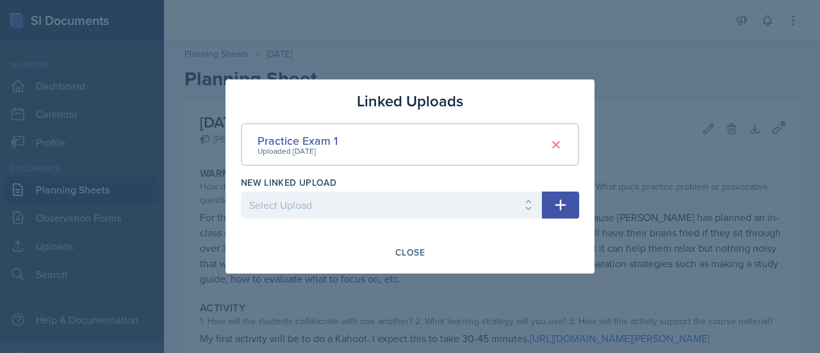
click at [739, 137] on div at bounding box center [410, 176] width 820 height 353
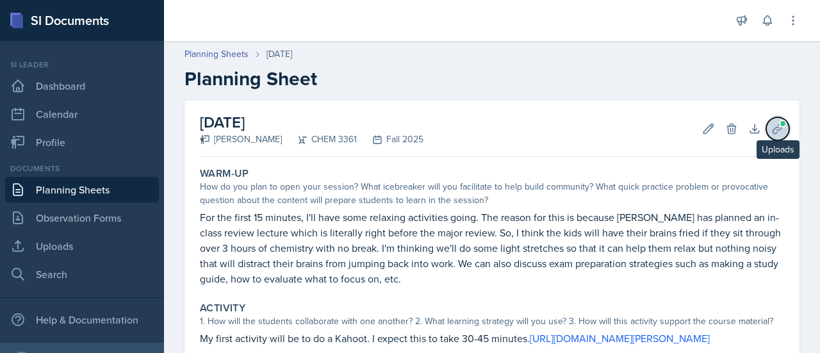
click at [766, 124] on button "Uploads" at bounding box center [777, 128] width 23 height 23
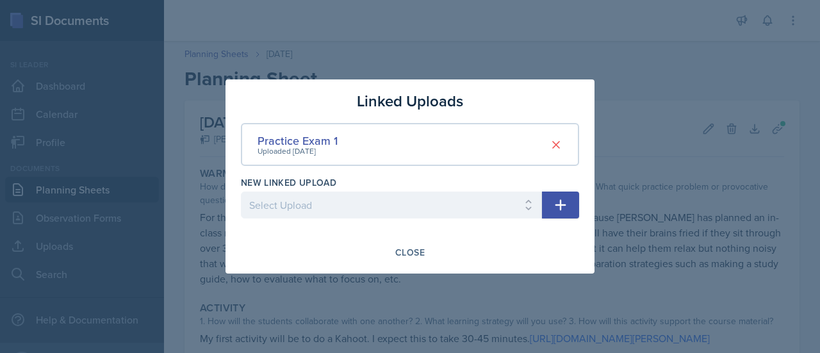
click at [666, 188] on div at bounding box center [410, 176] width 820 height 353
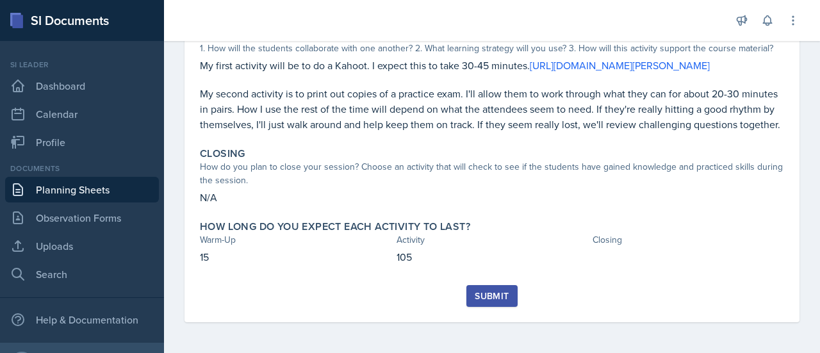
scroll to position [302, 0]
click at [488, 295] on div "Submit" at bounding box center [491, 296] width 34 height 10
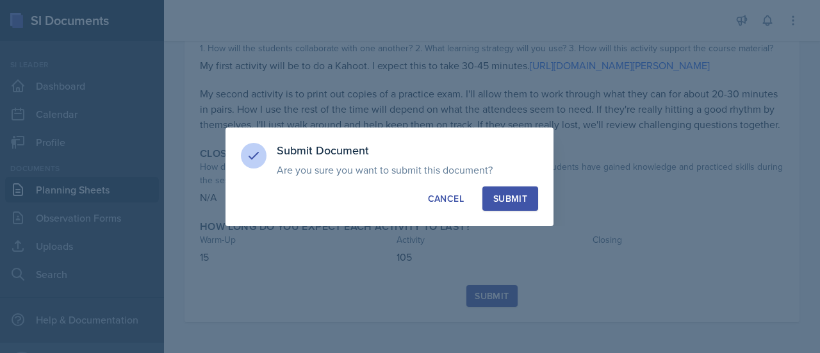
click at [507, 197] on div "Submit" at bounding box center [510, 198] width 34 height 13
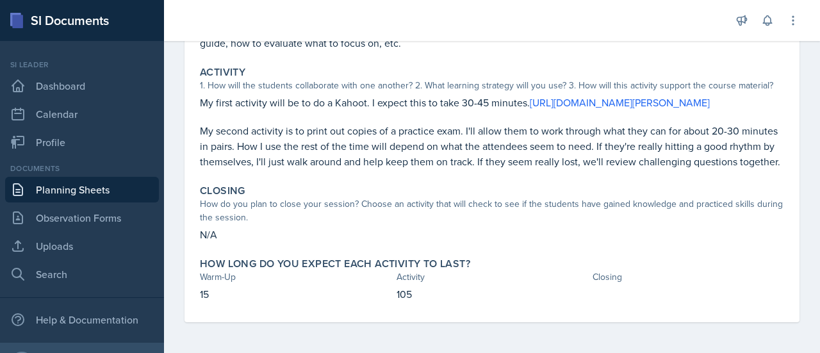
scroll to position [0, 0]
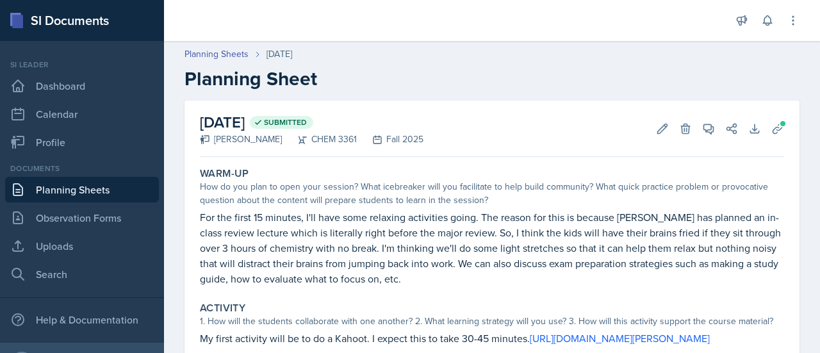
click at [82, 199] on link "Planning Sheets" at bounding box center [82, 190] width 154 height 26
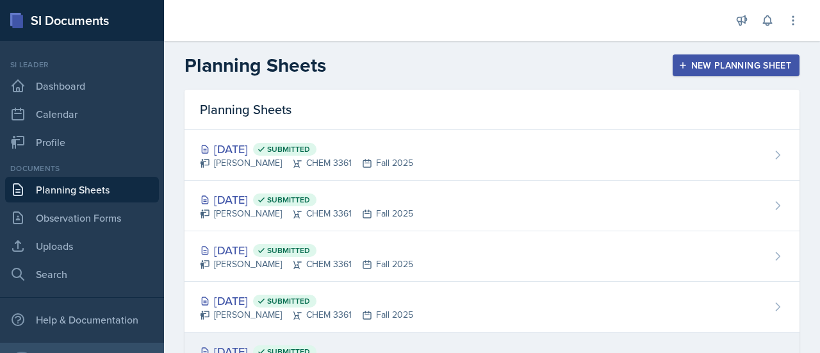
click at [770, 349] on div "[DATE] Submitted [PERSON_NAME] CHEM 3361 Fall 2025" at bounding box center [491, 357] width 615 height 51
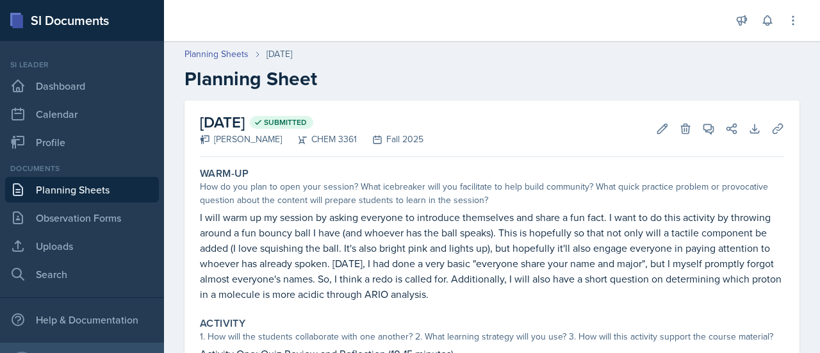
click at [77, 190] on link "Planning Sheets" at bounding box center [82, 190] width 154 height 26
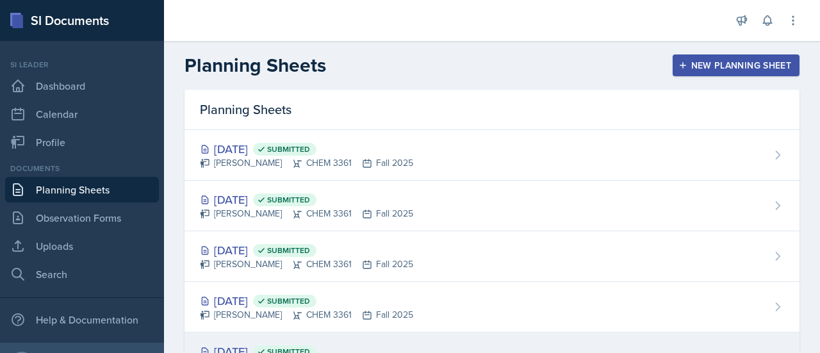
click at [787, 352] on div "[DATE] Submitted [PERSON_NAME] CHEM 3361 Fall 2025" at bounding box center [491, 357] width 615 height 51
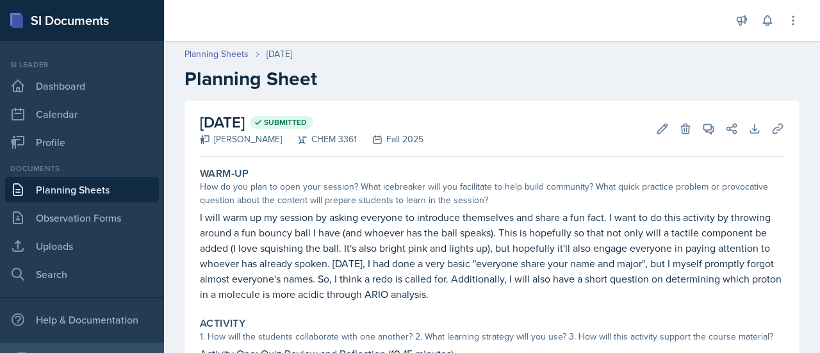
click at [35, 191] on link "Planning Sheets" at bounding box center [82, 190] width 154 height 26
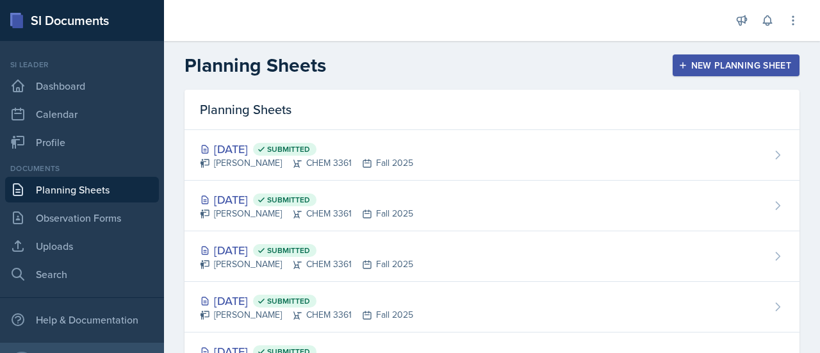
click at [475, 92] on div "Planning Sheets" at bounding box center [491, 110] width 615 height 40
click at [688, 67] on div "New Planning Sheet" at bounding box center [736, 65] width 110 height 10
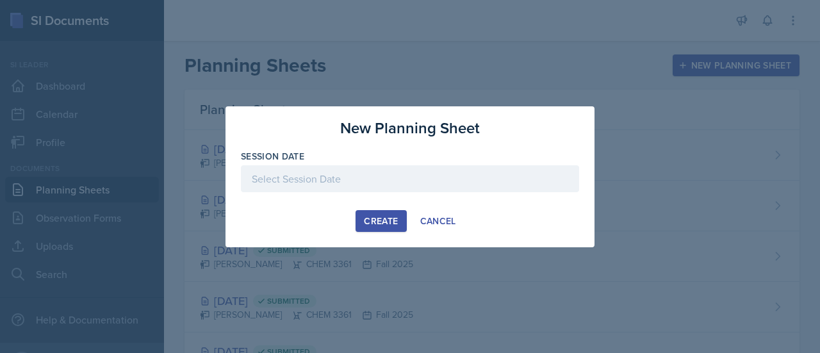
click at [529, 176] on div at bounding box center [410, 178] width 338 height 27
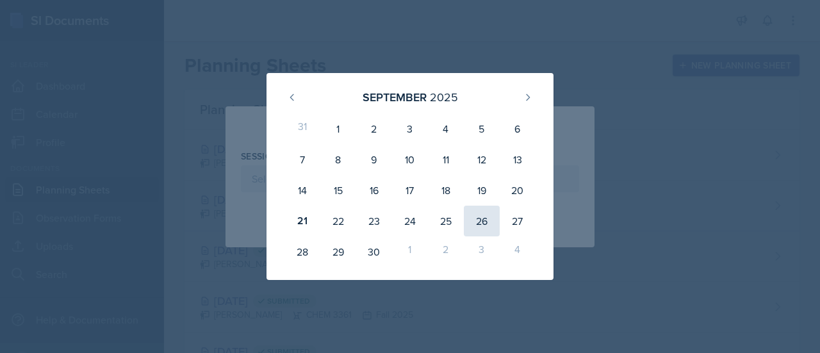
click at [474, 221] on div "26" at bounding box center [482, 221] width 36 height 31
type input "[DATE]"
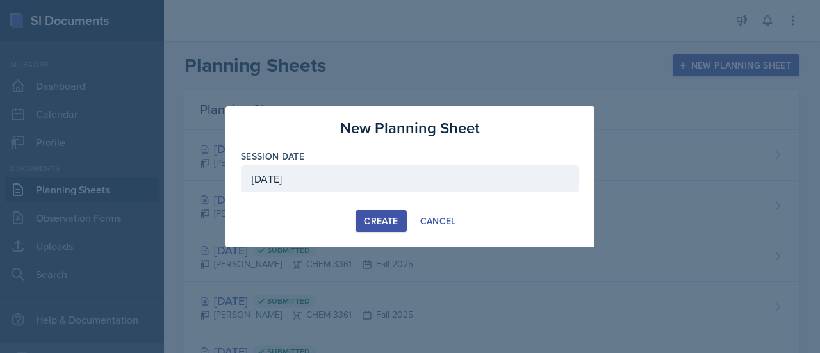
click at [396, 223] on div "Create" at bounding box center [381, 221] width 34 height 10
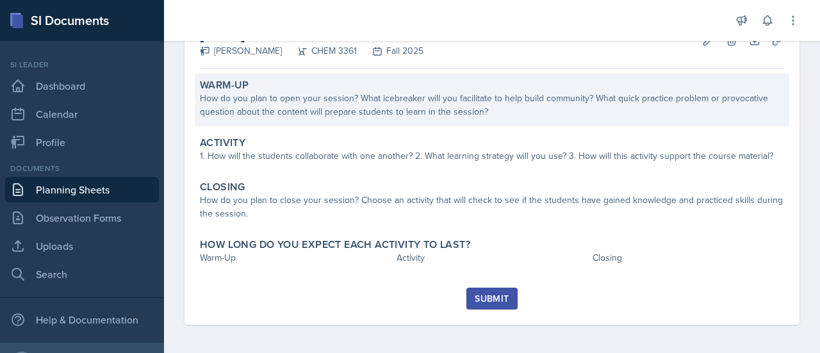
scroll to position [90, 0]
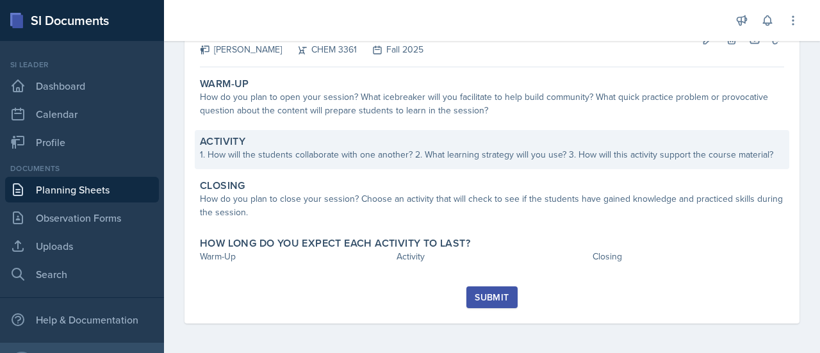
click at [482, 165] on div "Activity 1. How will the students collaborate with one another? 2. What learnin…" at bounding box center [492, 149] width 594 height 39
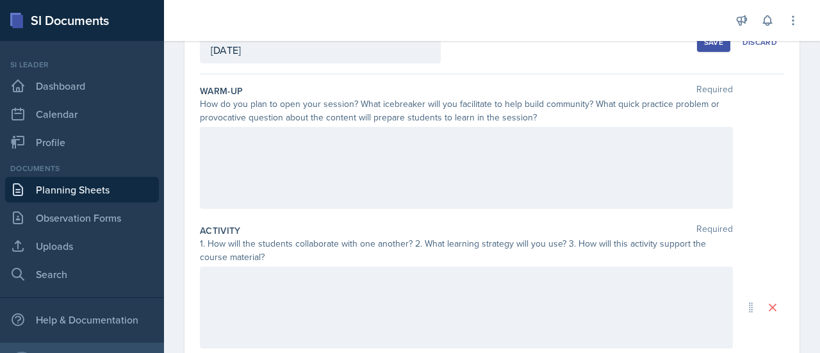
scroll to position [0, 0]
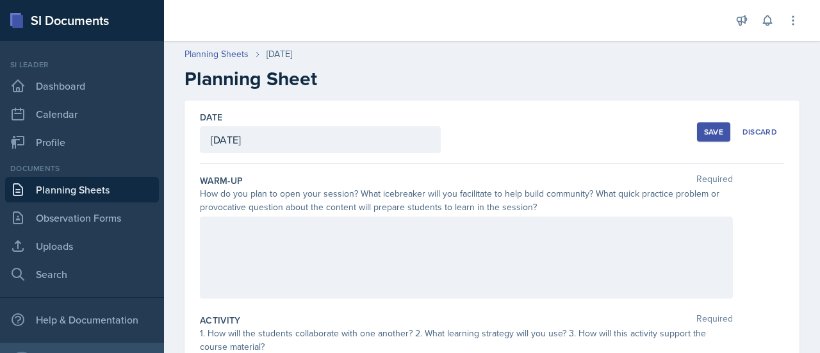
click at [310, 295] on div at bounding box center [466, 257] width 533 height 82
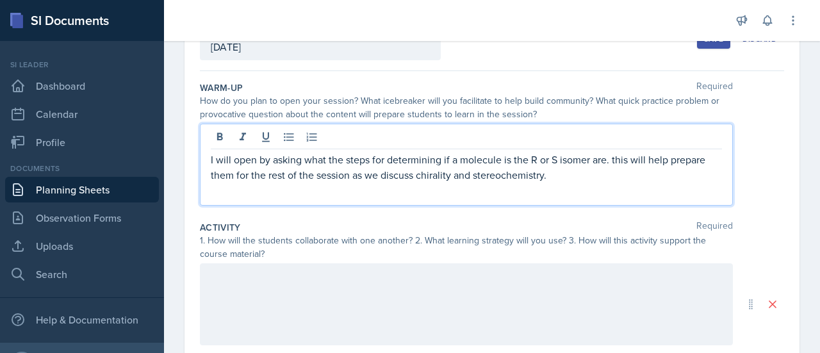
scroll to position [195, 0]
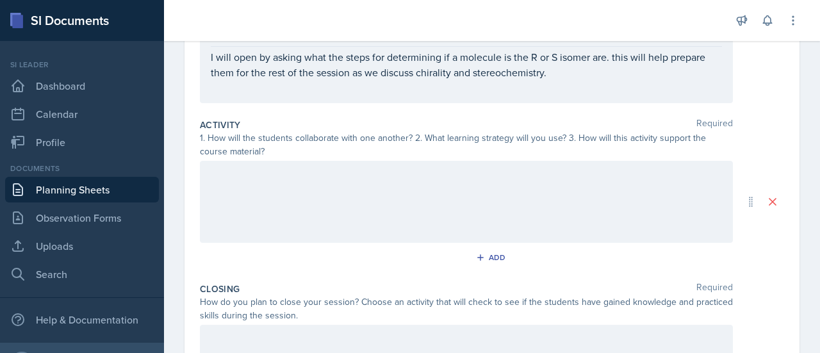
click at [446, 211] on div at bounding box center [466, 202] width 533 height 82
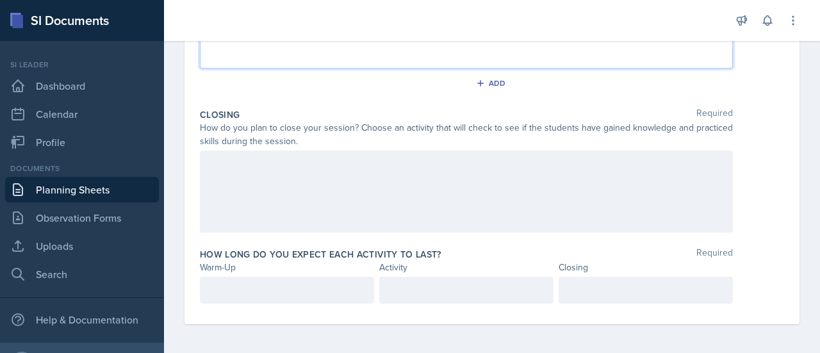
scroll to position [392, 0]
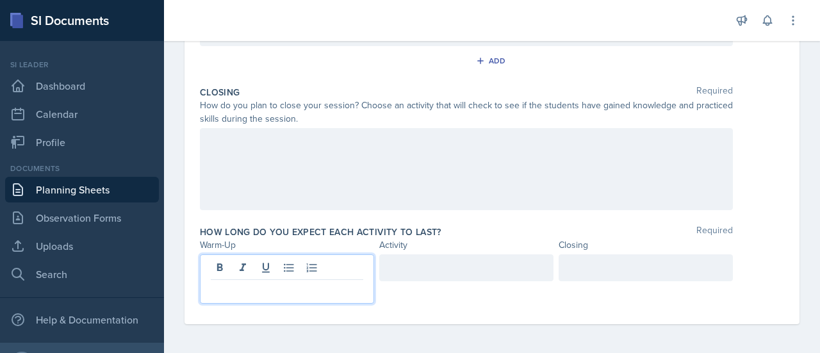
click at [263, 284] on p at bounding box center [287, 289] width 152 height 15
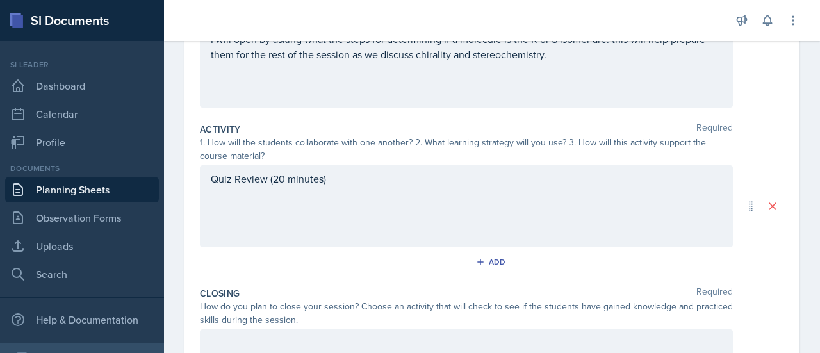
click at [335, 235] on div "Quiz Review (20 minutes)" at bounding box center [466, 206] width 533 height 82
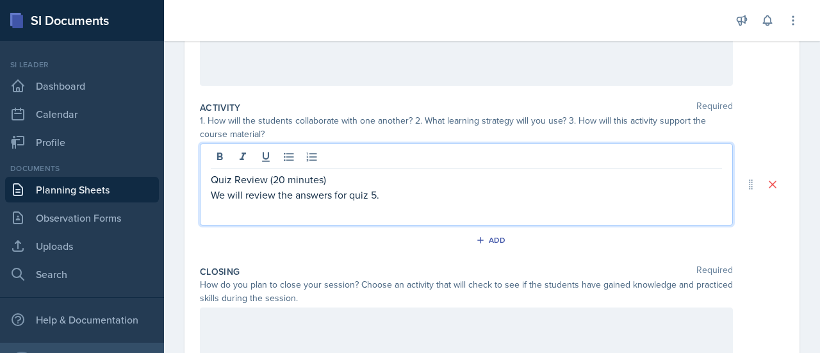
click at [279, 177] on p "Quiz Review (20 minutes)" at bounding box center [466, 179] width 511 height 15
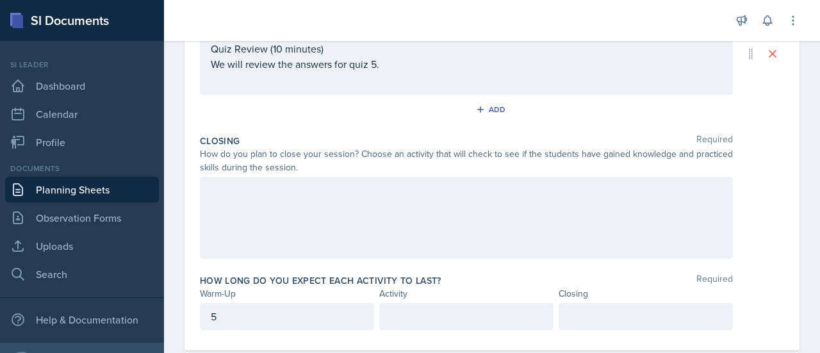
click at [379, 229] on div at bounding box center [466, 218] width 533 height 82
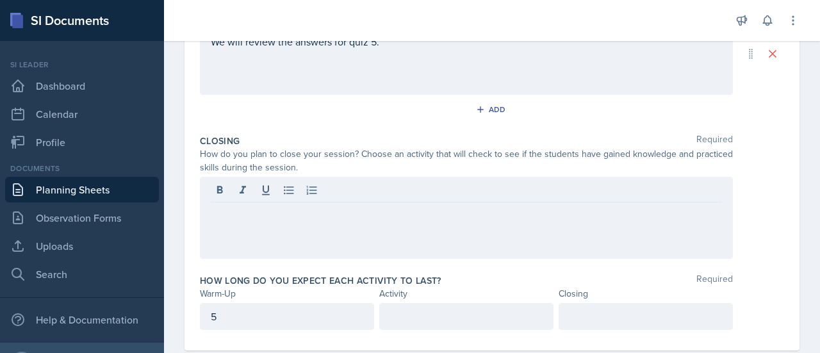
click at [379, 229] on div at bounding box center [466, 218] width 533 height 82
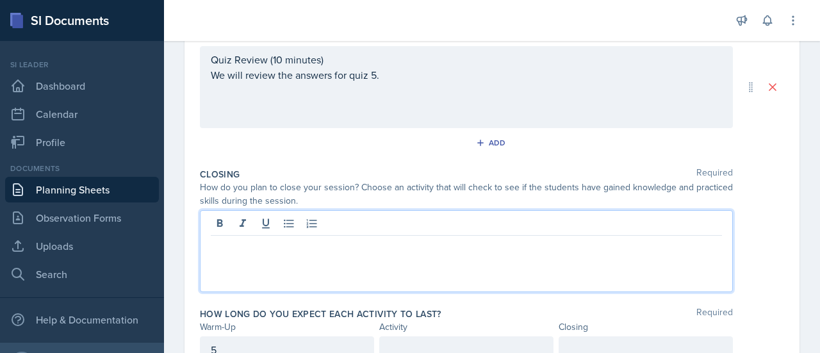
scroll to position [310, 0]
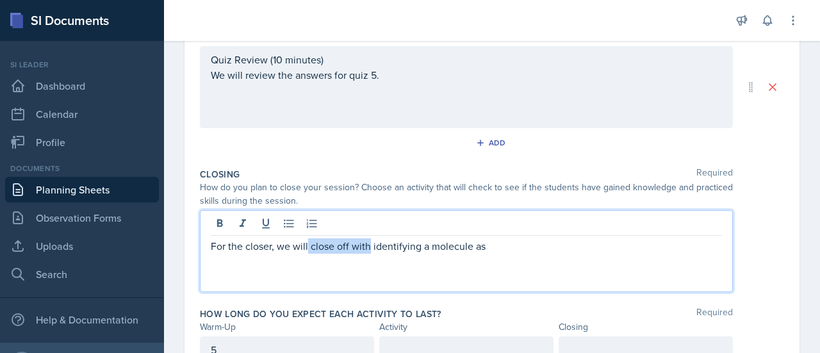
drag, startPoint x: 307, startPoint y: 247, endPoint x: 366, endPoint y: 244, distance: 59.0
click at [366, 244] on p "For the closer, we will close off with identifying a molecule as" at bounding box center [466, 245] width 511 height 15
click at [356, 248] on p "For the closer, we will identifying a molecule as" at bounding box center [466, 245] width 511 height 15
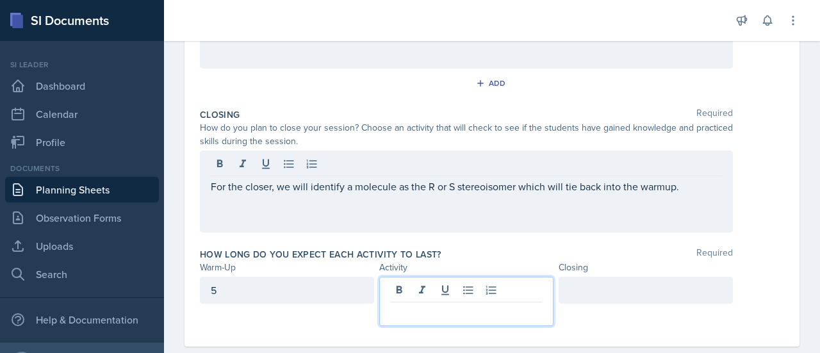
scroll to position [392, 0]
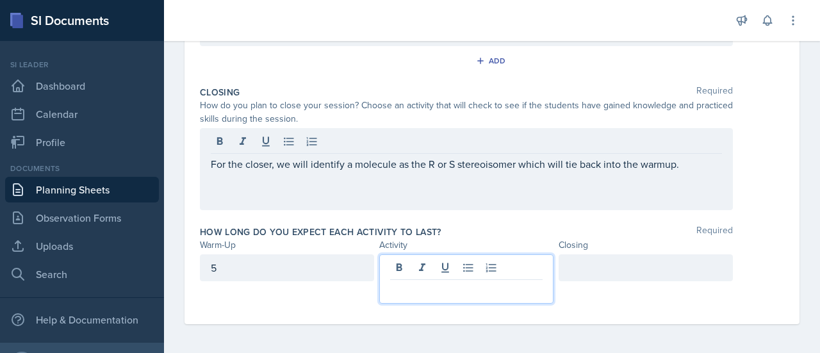
click at [480, 285] on p at bounding box center [466, 289] width 152 height 15
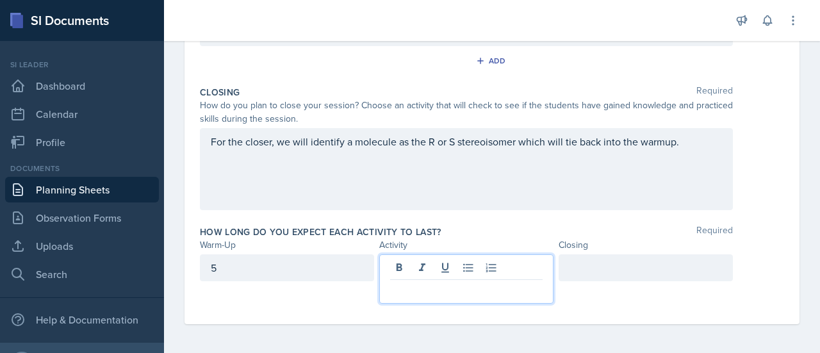
click at [478, 290] on p at bounding box center [466, 289] width 152 height 15
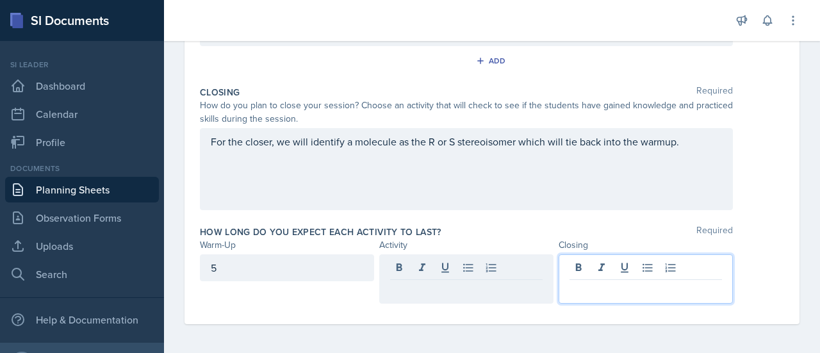
click at [591, 271] on div at bounding box center [645, 278] width 174 height 49
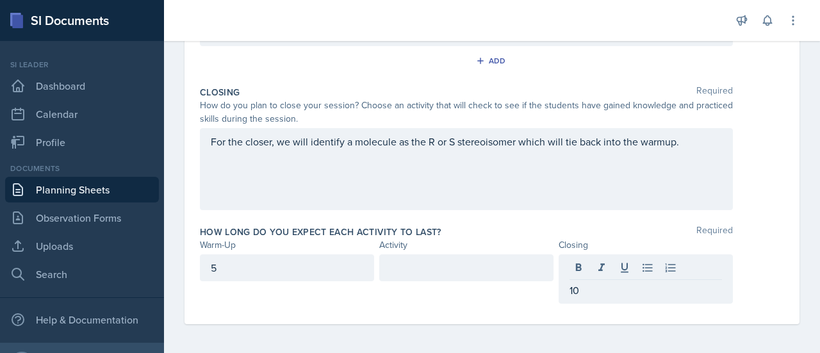
click at [476, 275] on div at bounding box center [466, 267] width 174 height 27
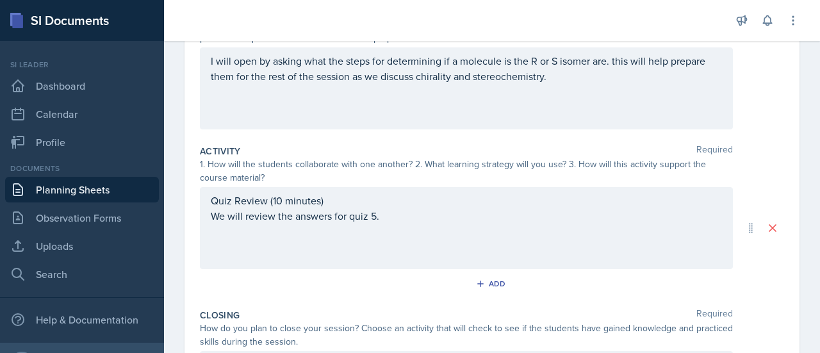
scroll to position [191, 0]
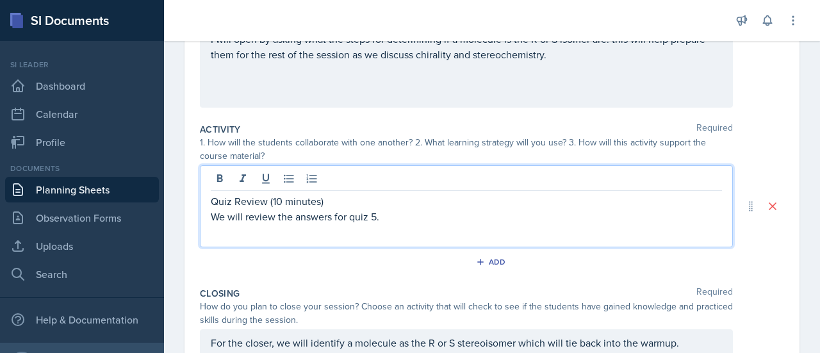
click at [479, 207] on p "Quiz Review (10 minutes)" at bounding box center [466, 200] width 511 height 15
click at [476, 221] on p "We will review the answers for quiz 5." at bounding box center [466, 216] width 511 height 15
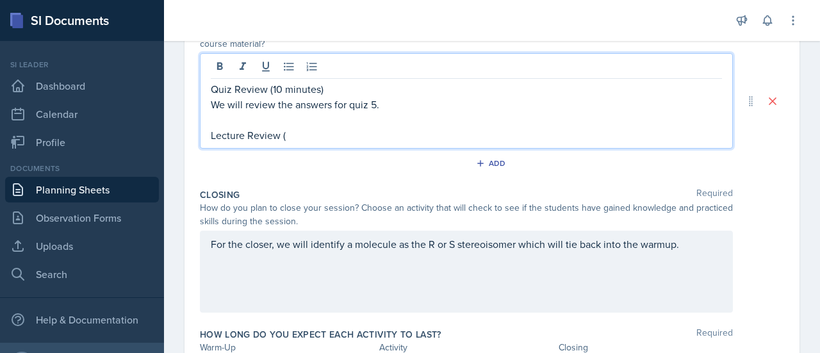
scroll to position [305, 0]
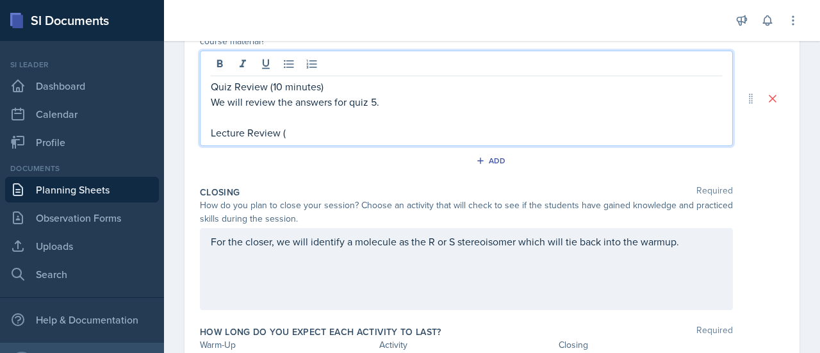
click at [542, 134] on p "Lecture Review (" at bounding box center [466, 132] width 511 height 15
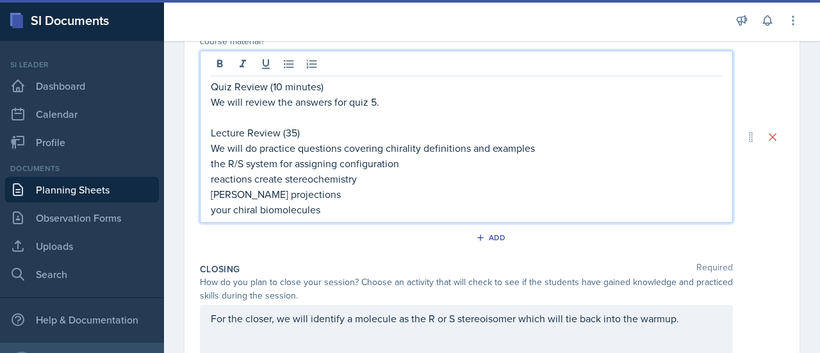
click at [556, 147] on p "We will do practice questions covering chirality definitions and examples" at bounding box center [466, 147] width 511 height 15
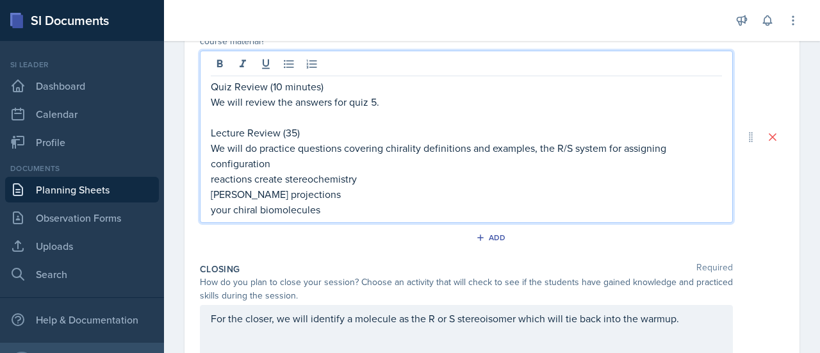
click at [534, 159] on p "We will do practice questions covering chirality definitions and examples, the …" at bounding box center [466, 155] width 511 height 31
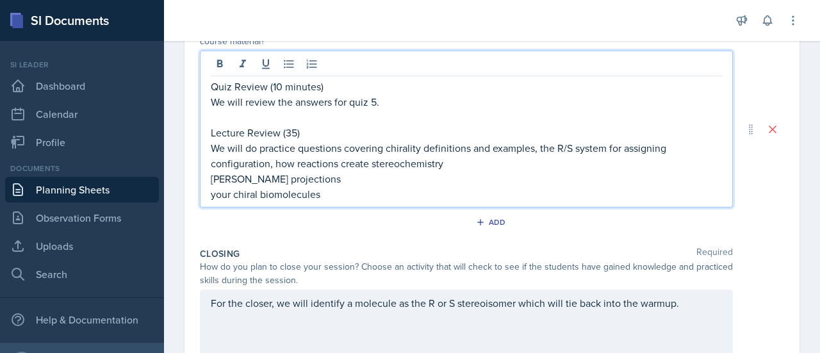
click at [522, 168] on p "We will do practice questions covering chirality definitions and examples, the …" at bounding box center [466, 155] width 511 height 31
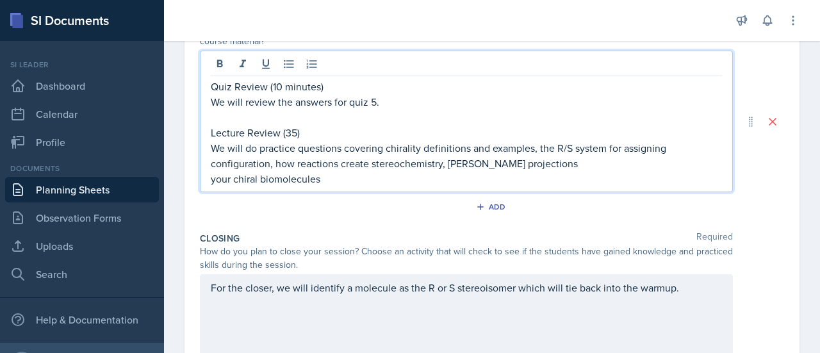
click at [562, 159] on p "We will do practice questions covering chirality definitions and examples, the …" at bounding box center [466, 155] width 511 height 31
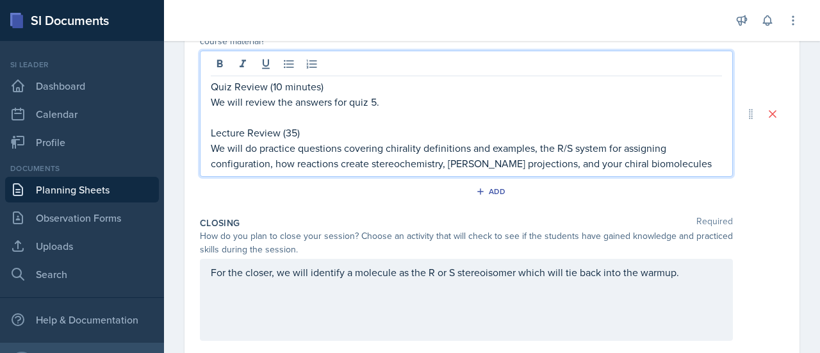
click at [565, 161] on p "We will do practice questions covering chirality definitions and examples, the …" at bounding box center [466, 155] width 511 height 31
click at [676, 165] on p "We will do practice questions covering chirality definitions and examples, the …" at bounding box center [466, 155] width 511 height 31
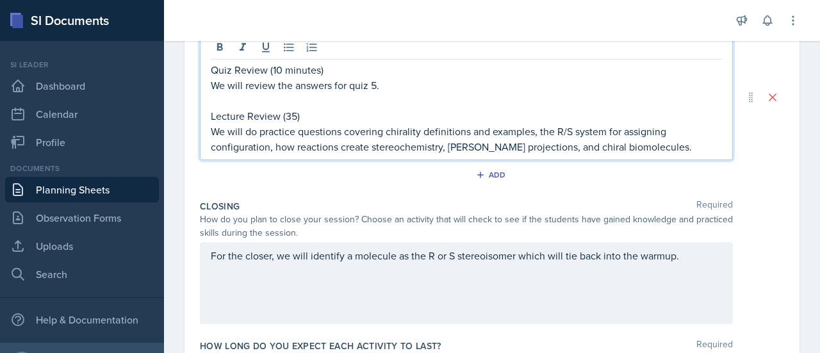
scroll to position [413, 0]
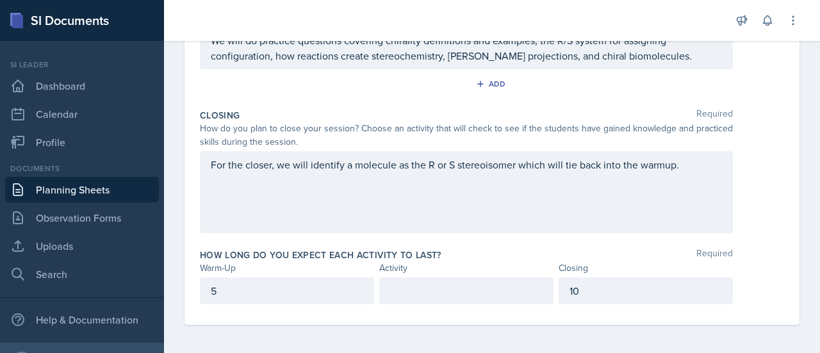
click at [625, 261] on div "Closing" at bounding box center [645, 267] width 174 height 13
click at [615, 200] on div "For the closer, we will identify a molecule as the R or S stereoisomer which wi…" at bounding box center [466, 192] width 533 height 82
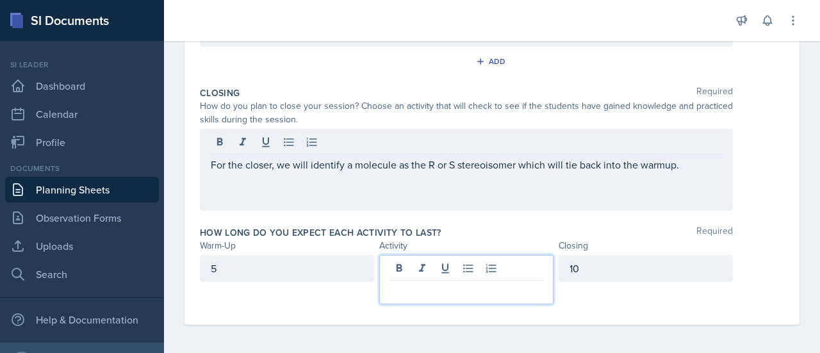
click at [476, 290] on p at bounding box center [466, 290] width 152 height 15
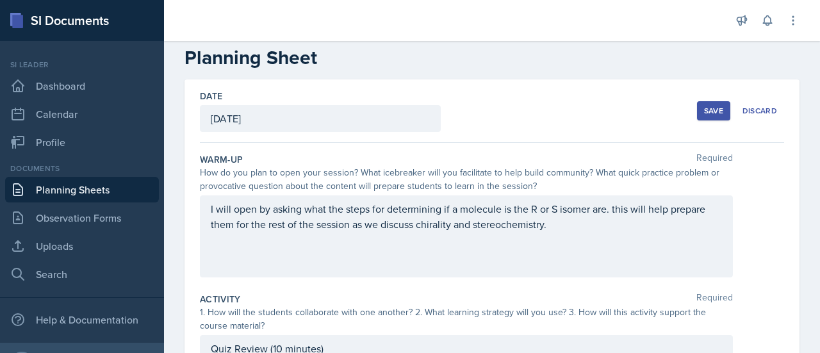
scroll to position [0, 0]
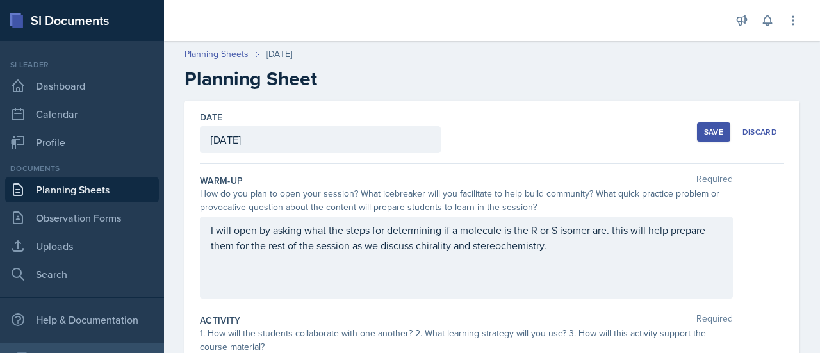
click at [713, 135] on div "Save" at bounding box center [713, 132] width 19 height 10
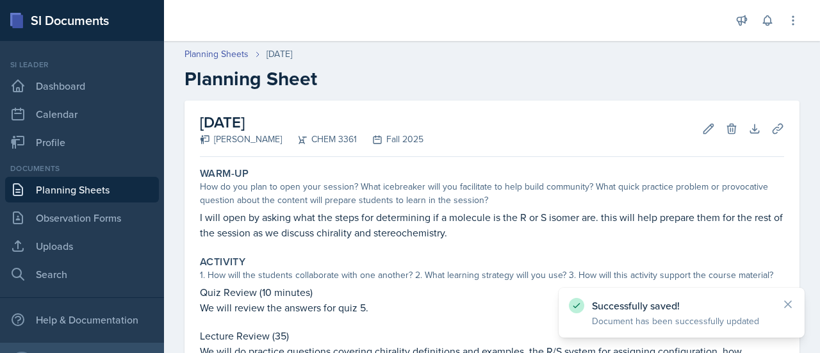
scroll to position [241, 0]
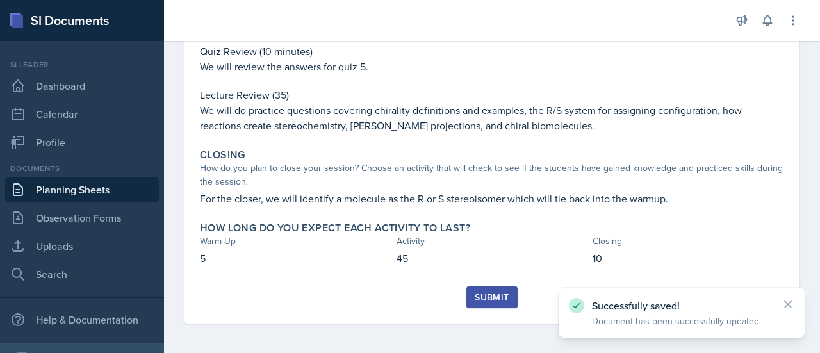
click at [496, 289] on button "Submit" at bounding box center [491, 297] width 51 height 22
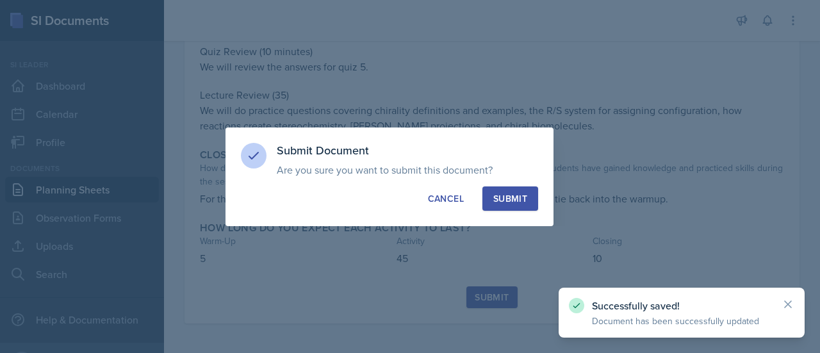
click at [511, 200] on div "Submit" at bounding box center [510, 198] width 34 height 13
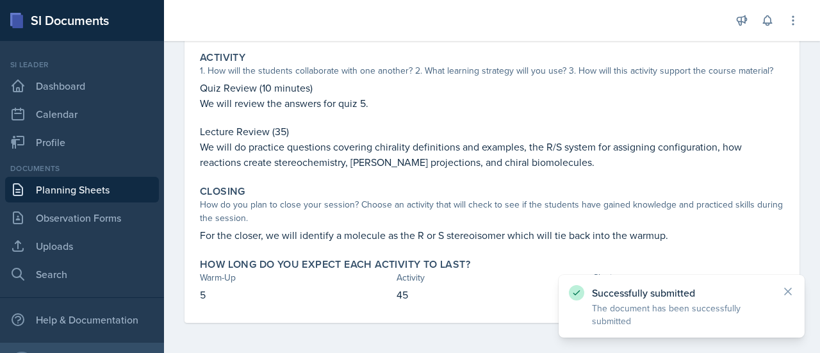
scroll to position [0, 0]
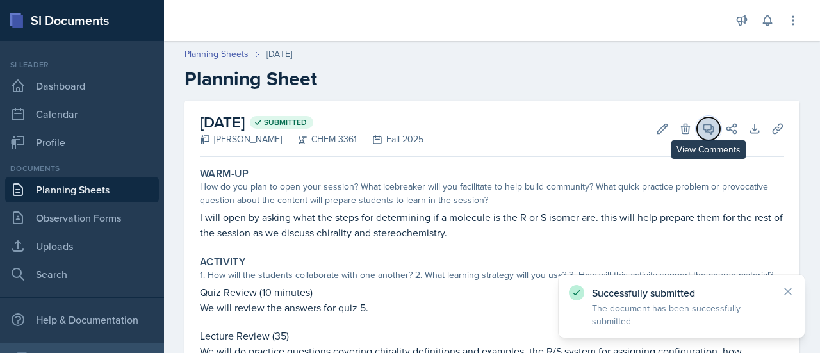
click at [701, 135] on button "View Comments" at bounding box center [708, 128] width 23 height 23
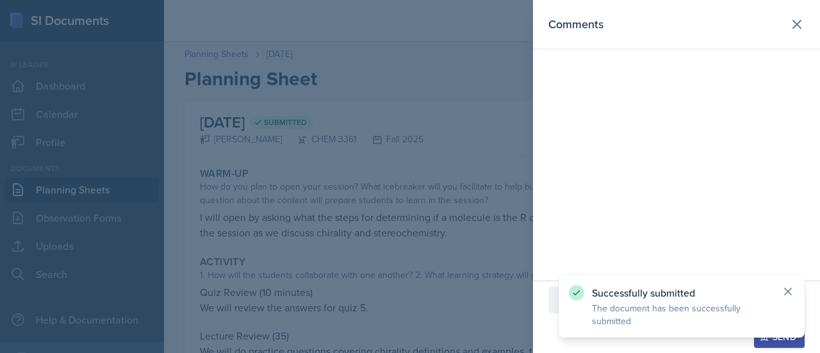
click at [790, 296] on icon at bounding box center [787, 291] width 13 height 13
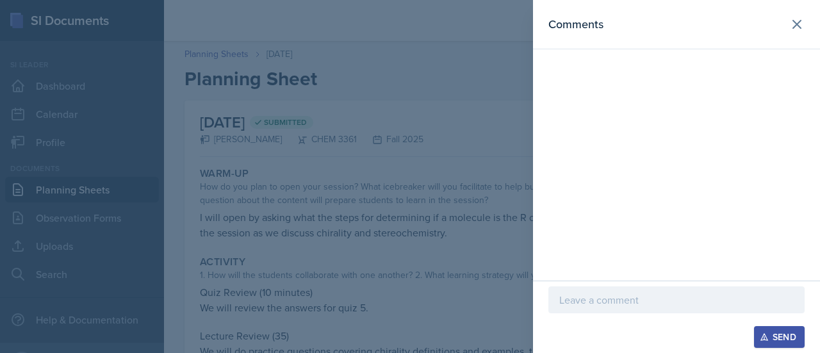
drag, startPoint x: 608, startPoint y: 318, endPoint x: 609, endPoint y: 310, distance: 8.3
click at [609, 310] on div at bounding box center [676, 306] width 256 height 40
click at [609, 310] on div at bounding box center [676, 299] width 256 height 27
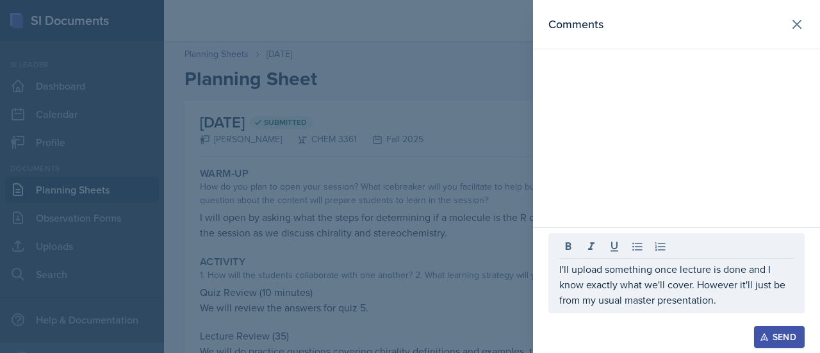
click at [781, 337] on div "Send" at bounding box center [779, 337] width 34 height 10
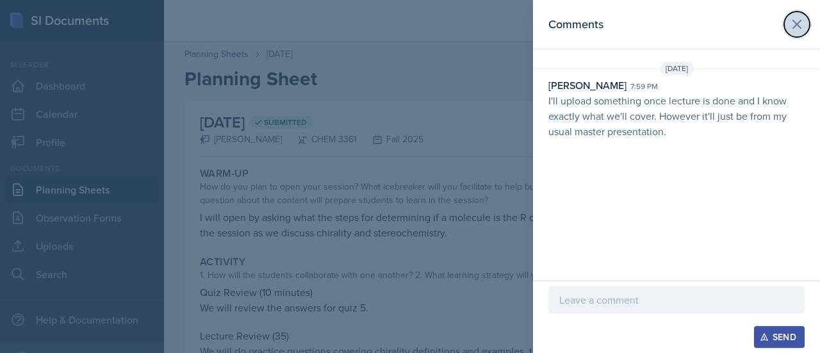
click at [791, 27] on icon at bounding box center [796, 24] width 15 height 15
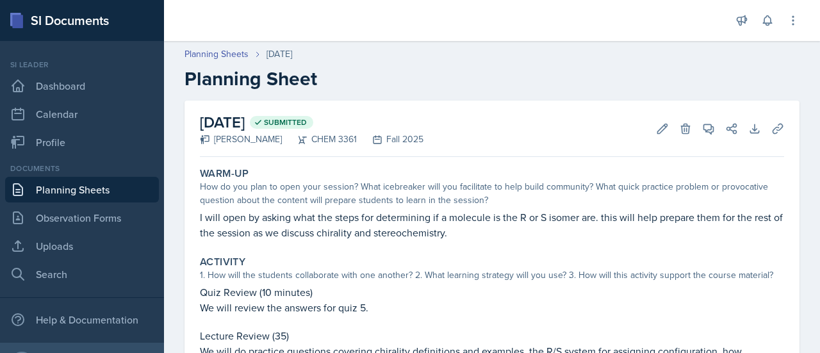
click at [89, 190] on link "Planning Sheets" at bounding box center [82, 190] width 154 height 26
